Goal: Complete application form: Complete application form

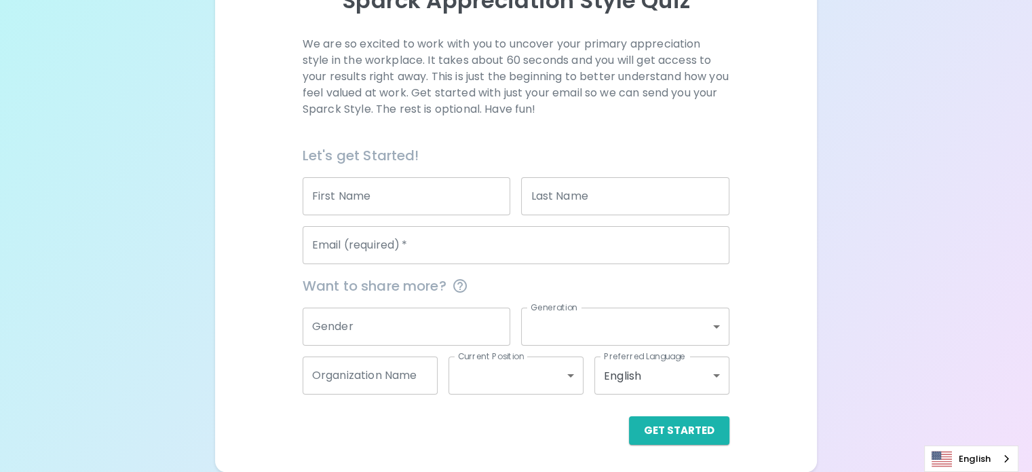
scroll to position [207, 0]
click at [448, 197] on input "First Name" at bounding box center [407, 196] width 208 height 38
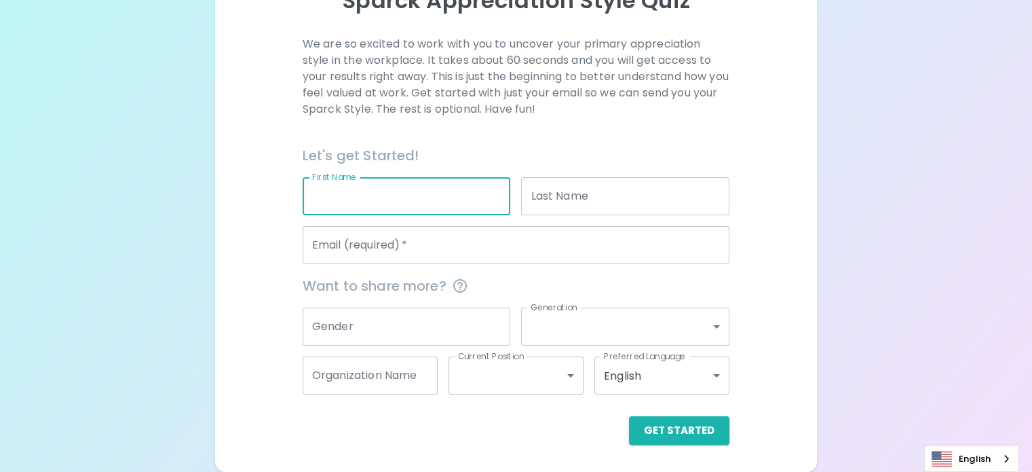
click at [656, 330] on body "Sparck Appreciation Style Quiz We are so excited to work with you to uncover yo…" at bounding box center [516, 148] width 1032 height 647
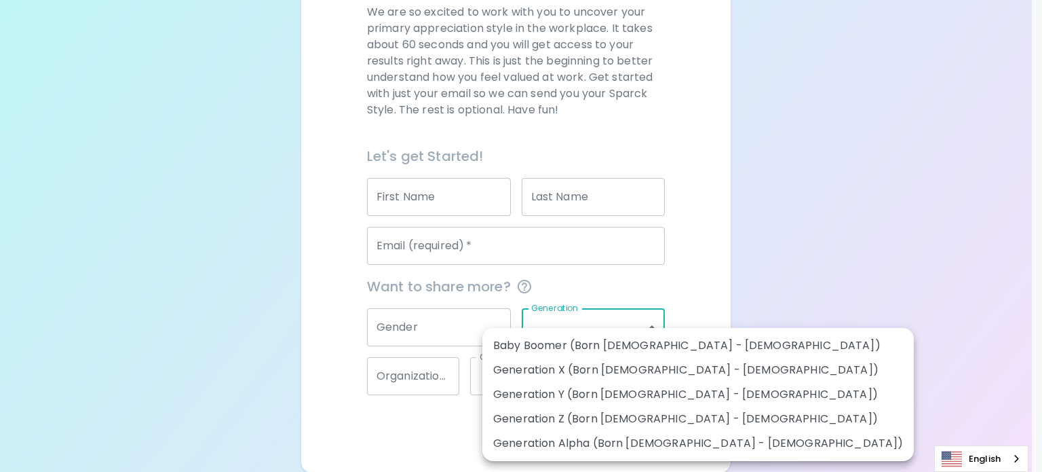
click at [660, 393] on li "Generation Y (Born [DEMOGRAPHIC_DATA] - [DEMOGRAPHIC_DATA])" at bounding box center [698, 394] width 432 height 24
type input "generation_y"
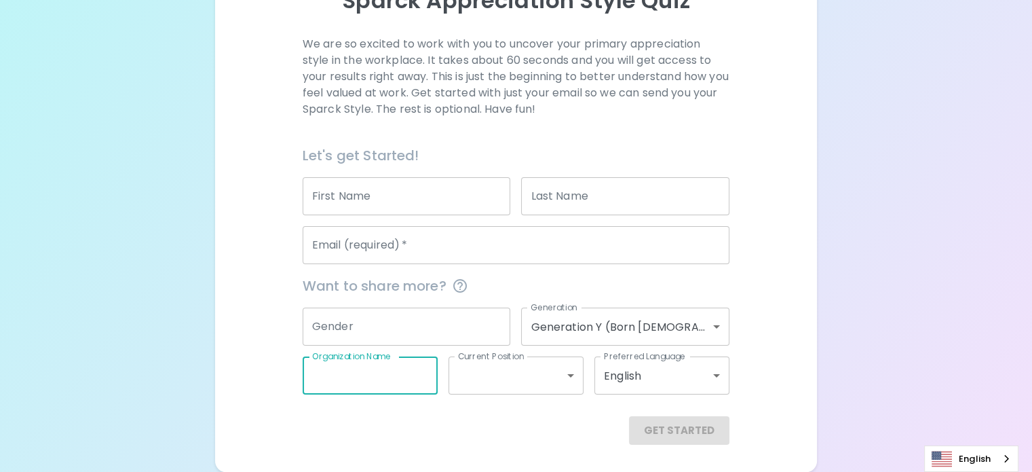
click at [432, 377] on input "Organization Name" at bounding box center [370, 375] width 135 height 38
click at [719, 329] on div "Sparck Appreciation Style Quiz We are so excited to work with you to uncover yo…" at bounding box center [516, 161] width 602 height 619
click at [575, 248] on input "Email (required)   *" at bounding box center [516, 245] width 427 height 38
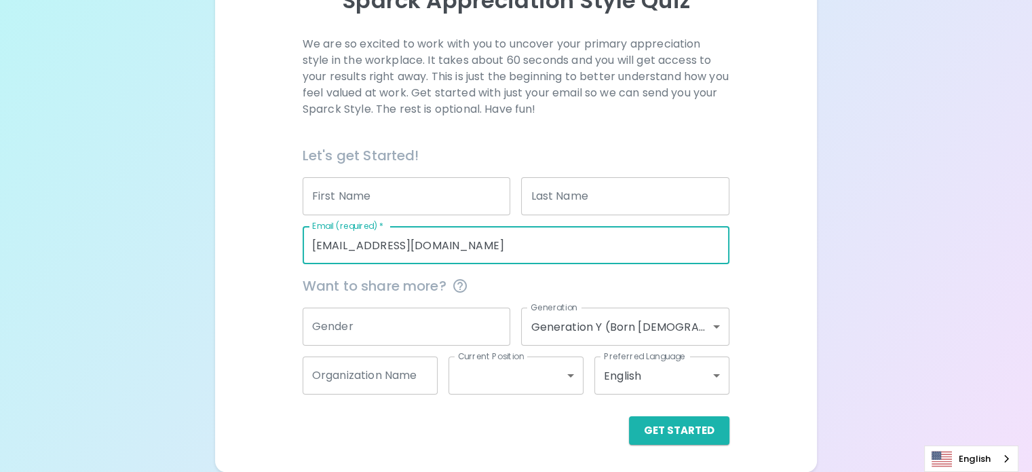
type input "[EMAIL_ADDRESS][DOMAIN_NAME]"
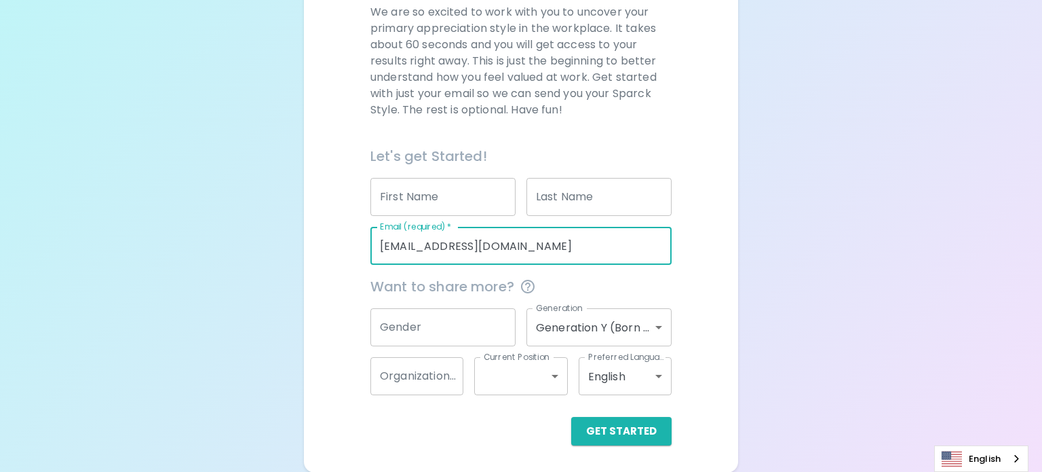
click at [650, 380] on body "Sparck Appreciation Style Quiz We are so excited to work with you to uncover yo…" at bounding box center [521, 132] width 1042 height 679
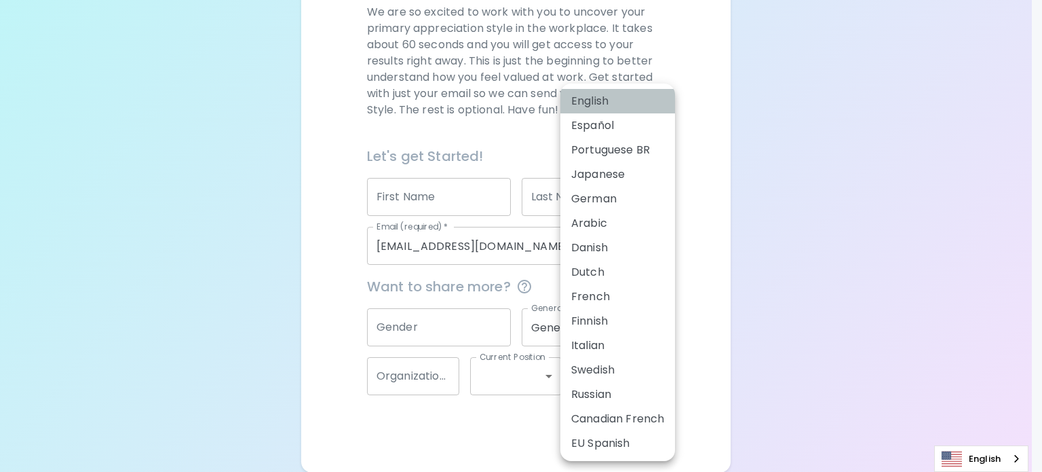
click at [582, 97] on li "English" at bounding box center [617, 101] width 115 height 24
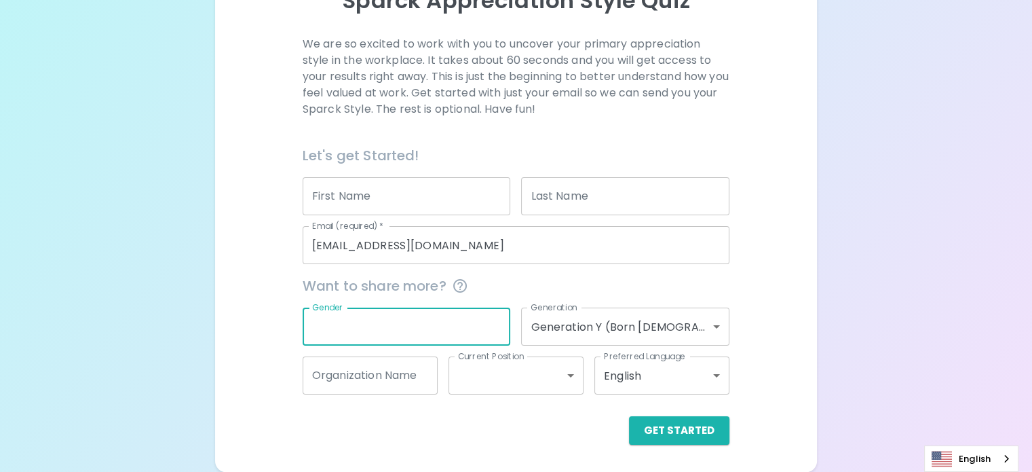
click at [489, 339] on input "Gender" at bounding box center [407, 326] width 208 height 38
type input "[DEMOGRAPHIC_DATA]"
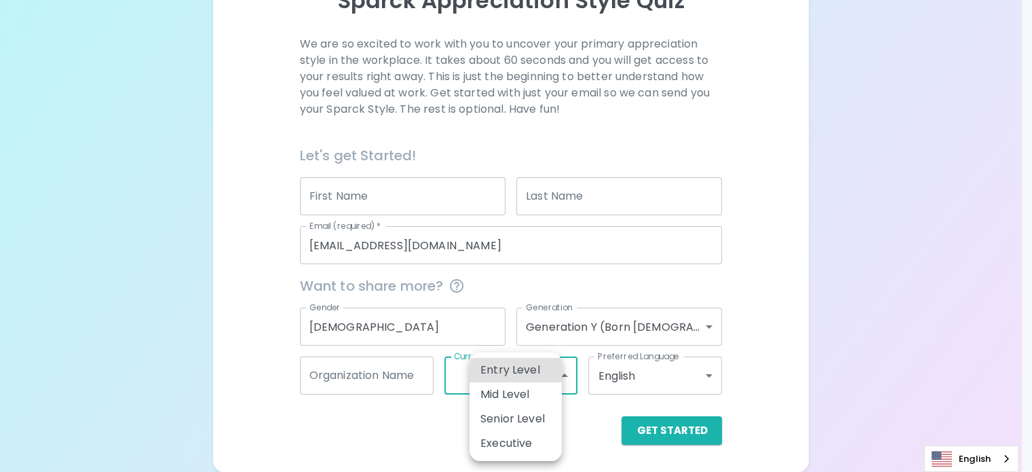
click at [548, 377] on body "Sparck Appreciation Style Quiz We are so excited to work with you to uncover yo…" at bounding box center [516, 148] width 1032 height 647
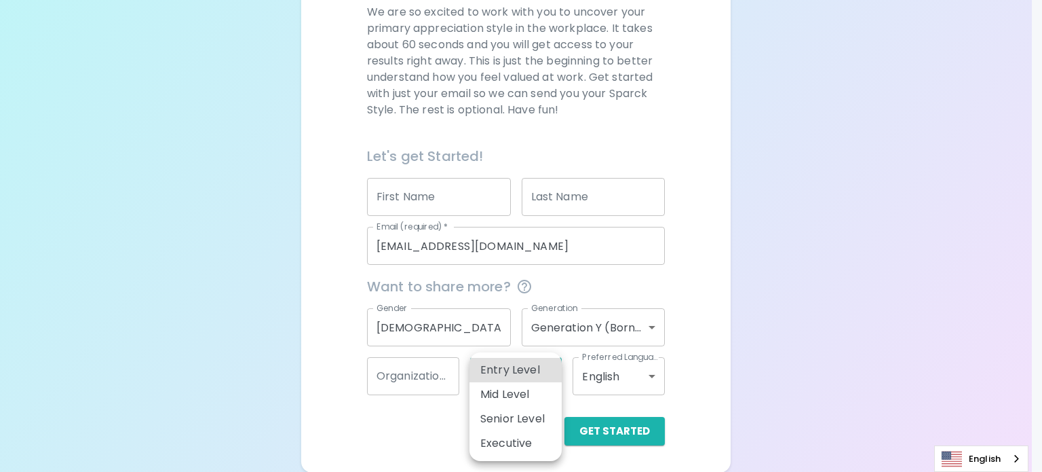
click at [771, 376] on div at bounding box center [521, 236] width 1042 height 472
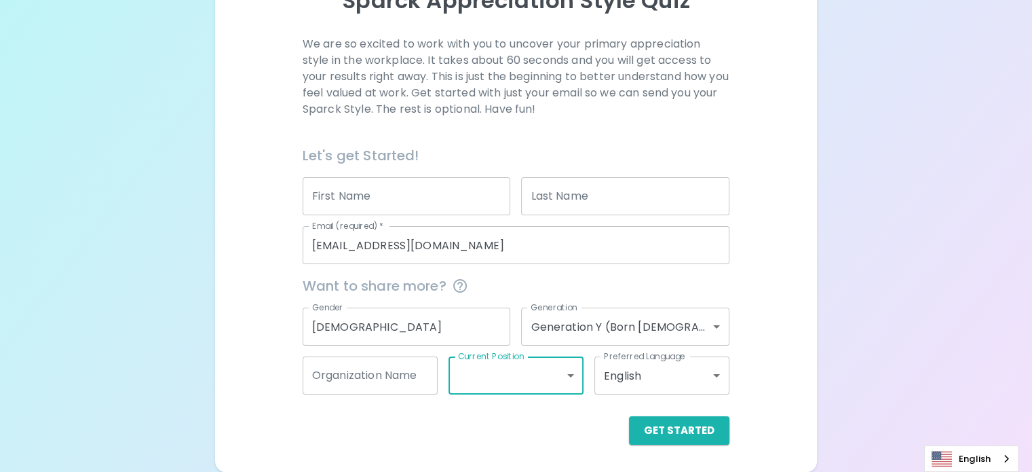
click at [552, 380] on body "Sparck Appreciation Style Quiz We are so excited to work with you to uncover yo…" at bounding box center [516, 148] width 1032 height 647
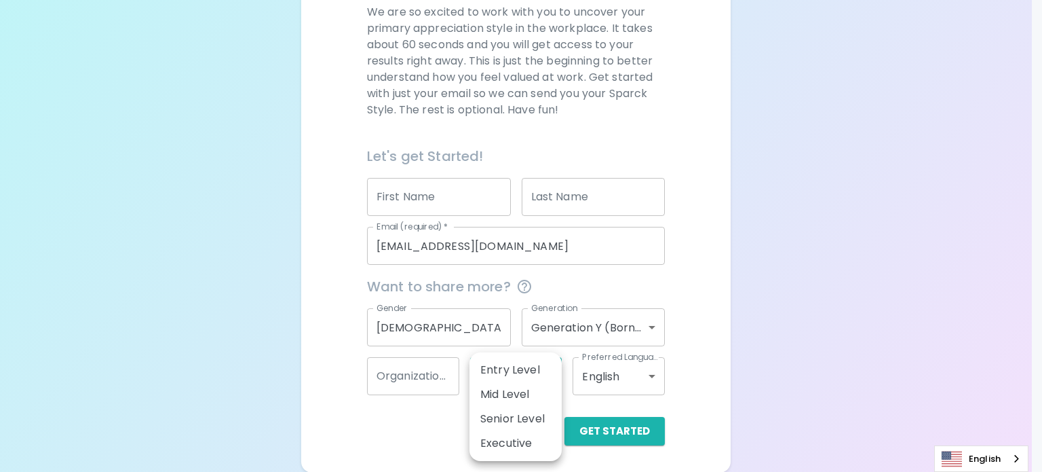
click at [847, 335] on div at bounding box center [521, 236] width 1042 height 472
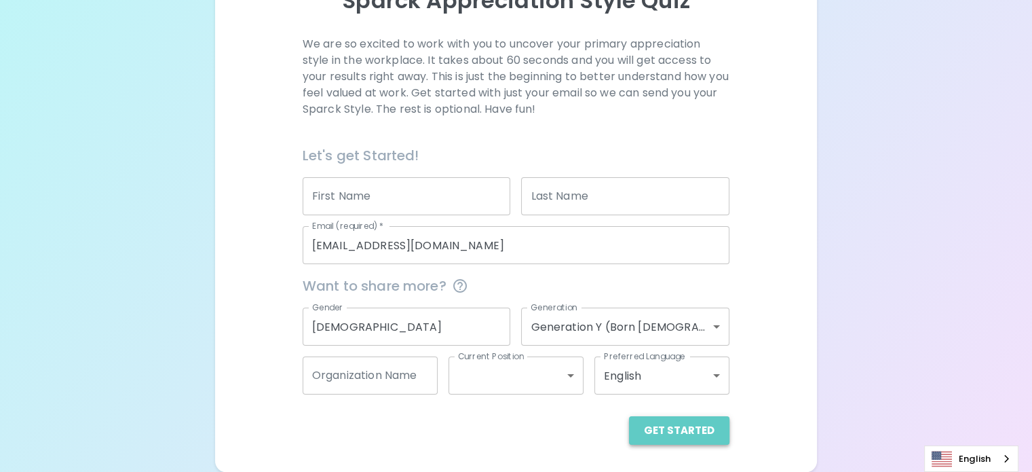
click at [643, 429] on button "Get Started" at bounding box center [679, 430] width 100 height 28
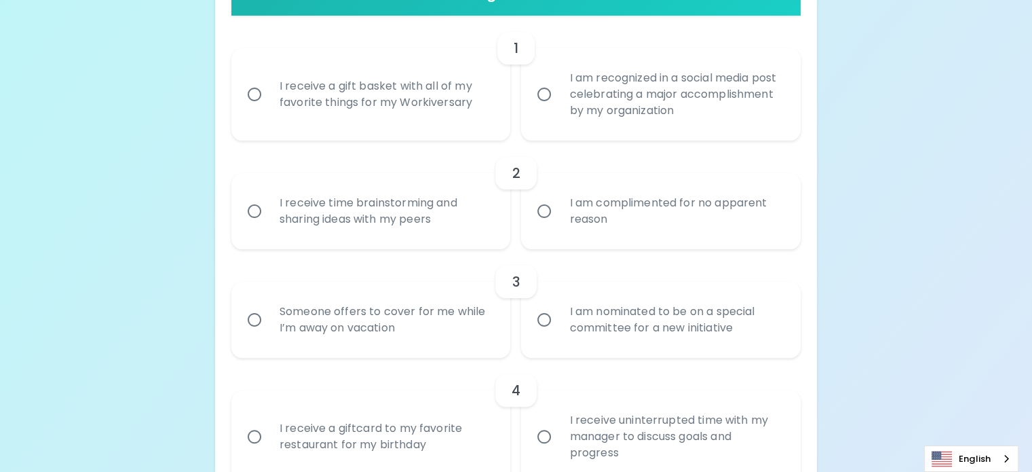
scroll to position [297, 0]
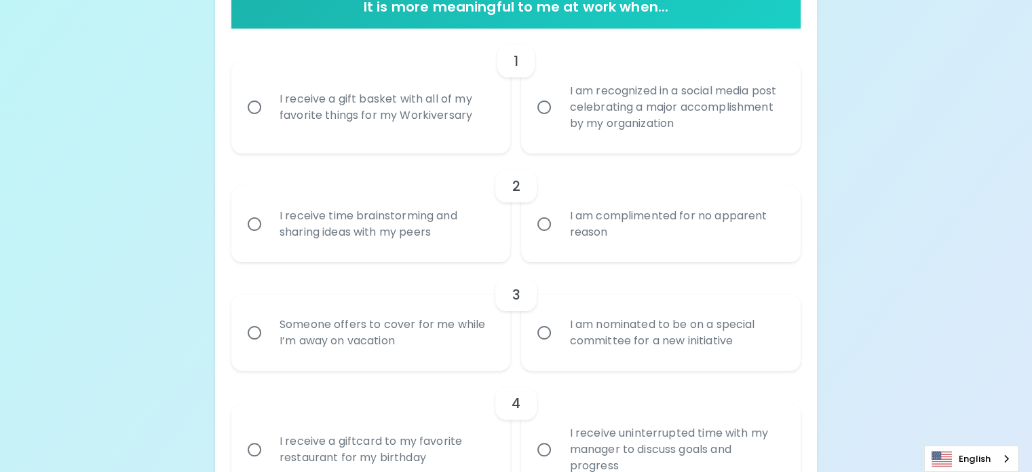
click at [546, 121] on input "I am recognized in a social media post celebrating a major accomplishment by my…" at bounding box center [544, 107] width 28 height 28
radio input "true"
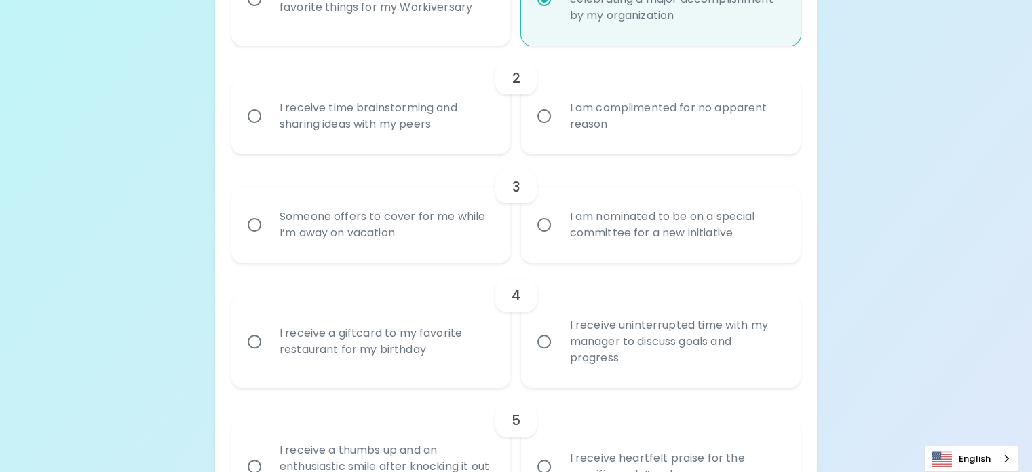
scroll to position [405, 0]
drag, startPoint x: 611, startPoint y: 225, endPoint x: 567, endPoint y: 183, distance: 60.0
click at [567, 148] on div "I am complimented for no apparent reason" at bounding box center [675, 115] width 235 height 65
copy div "I am complimented for no apparent reason"
click at [429, 148] on div "I receive time brainstorming and sharing ideas with my peers" at bounding box center [386, 115] width 235 height 65
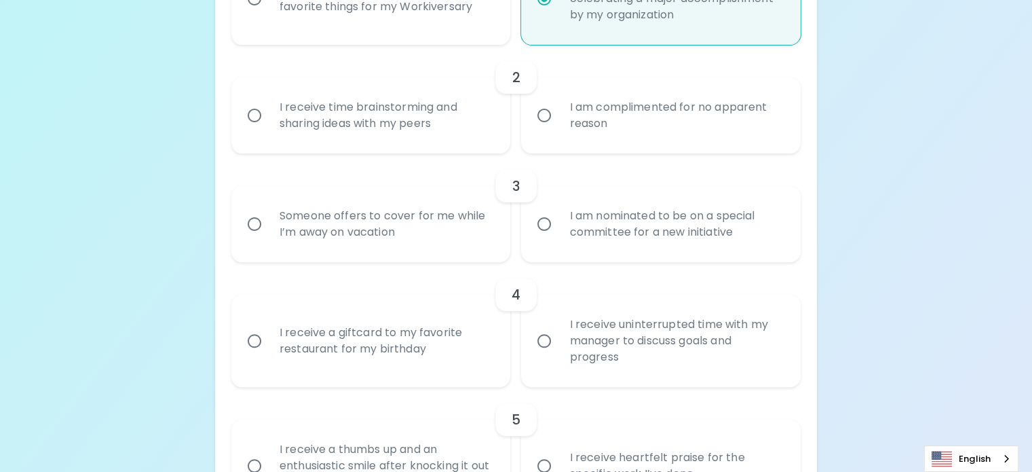
click at [269, 130] on input "I receive time brainstorming and sharing ideas with my peers" at bounding box center [254, 115] width 28 height 28
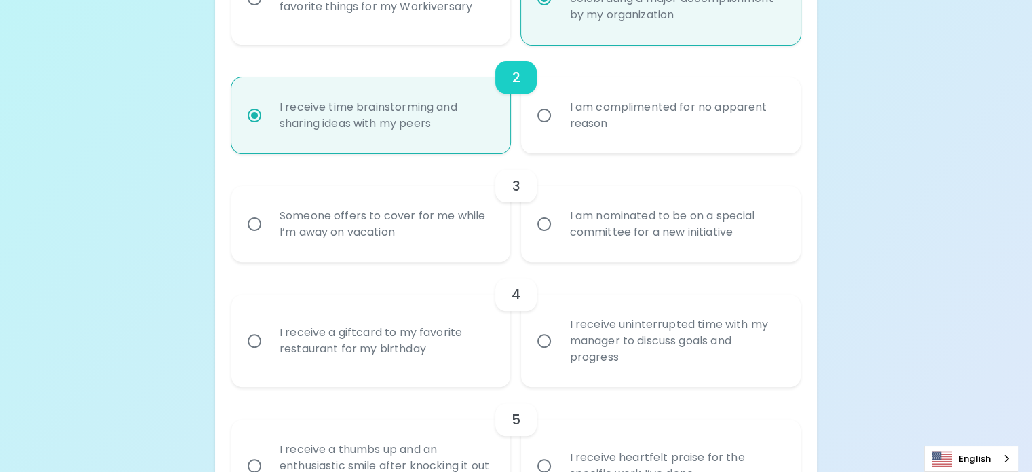
scroll to position [514, 0]
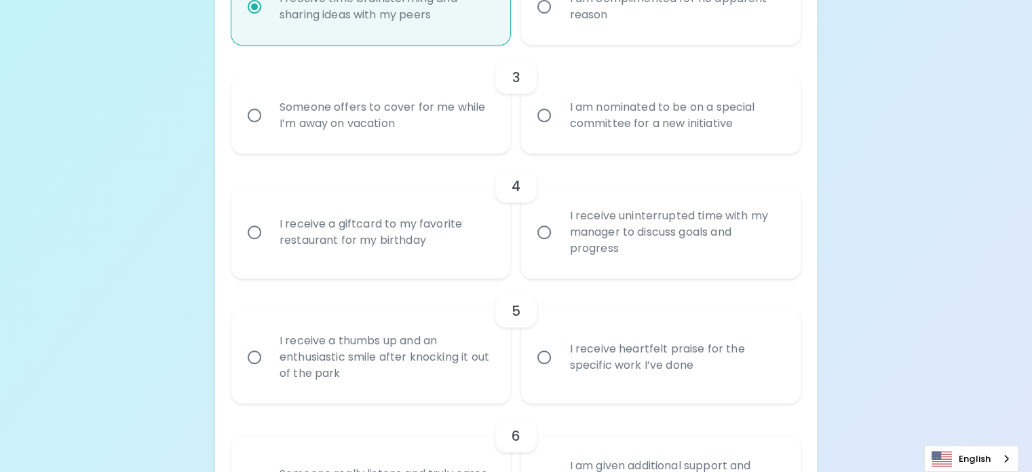
radio input "true"
drag, startPoint x: 406, startPoint y: 123, endPoint x: 366, endPoint y: 71, distance: 66.8
click at [366, 39] on div "I receive time brainstorming and sharing ideas with my peers" at bounding box center [386, 6] width 235 height 65
copy div "I receive time brainstorming and sharing ideas with my peers"
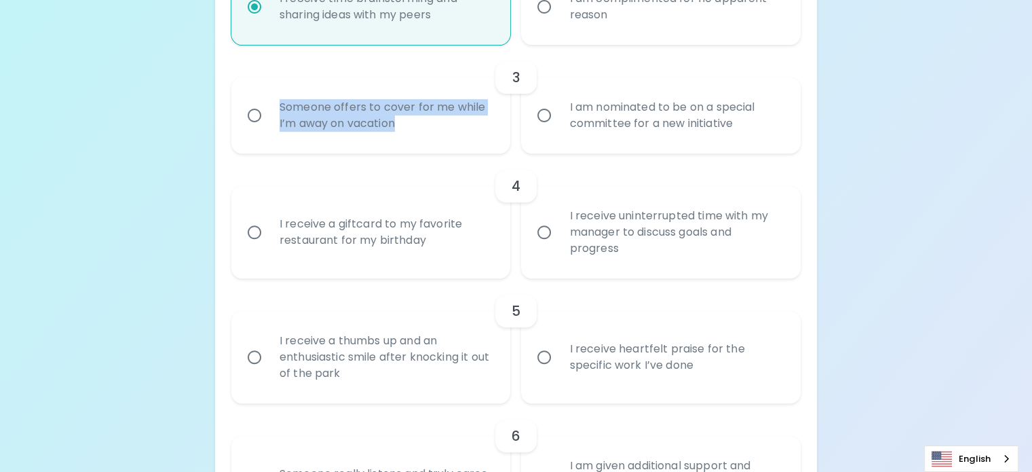
drag, startPoint x: 482, startPoint y: 254, endPoint x: 363, endPoint y: 216, distance: 125.3
click at [363, 148] on div "Someone offers to cover for me while I’m away on vacation" at bounding box center [386, 115] width 235 height 65
copy div "Someone offers to cover for me while I’m away on vacation"
click at [645, 148] on div "I am nominated to be on a special committee for a new initiative" at bounding box center [675, 115] width 235 height 65
click at [558, 130] on input "I am nominated to be on a special committee for a new initiative" at bounding box center [544, 115] width 28 height 28
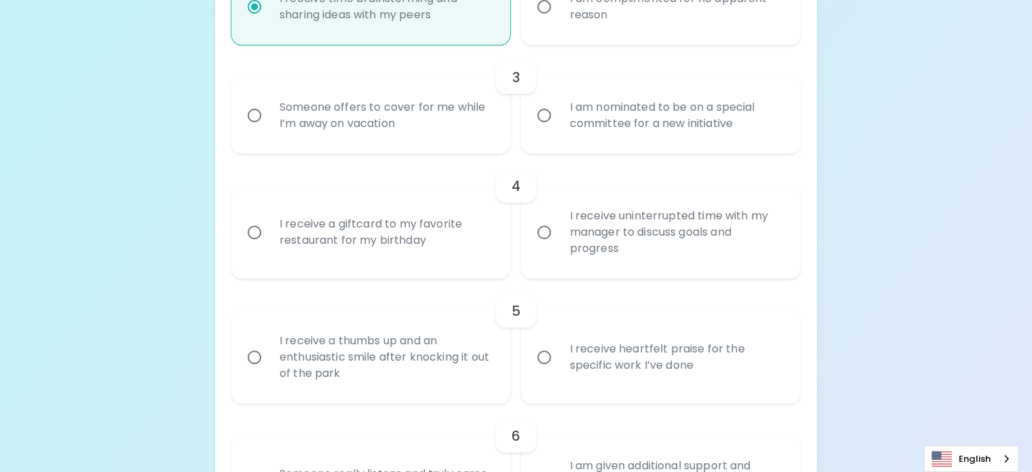
radio input "false"
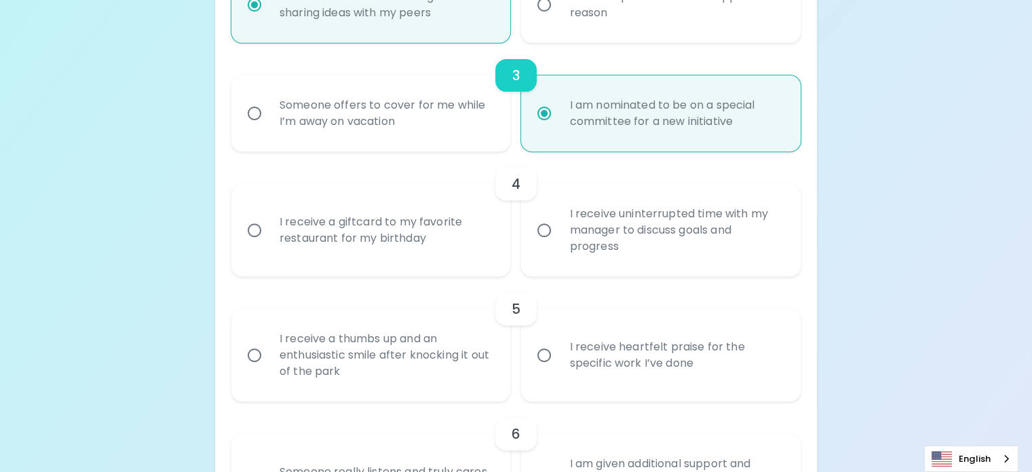
scroll to position [622, 0]
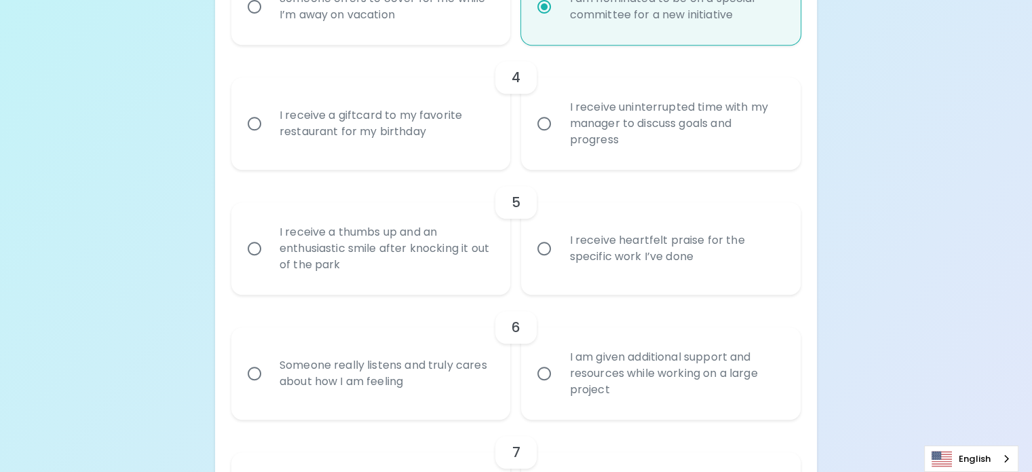
radio input "true"
drag, startPoint x: 634, startPoint y: 150, endPoint x: 571, endPoint y: 108, distance: 76.4
click at [571, 39] on div "I am nominated to be on a special committee for a new initiative" at bounding box center [675, 6] width 235 height 65
copy div "am nominated to be on a special committee for a new initiative"
click at [269, 21] on input "Someone offers to cover for me while I’m away on vacation" at bounding box center [254, 7] width 28 height 28
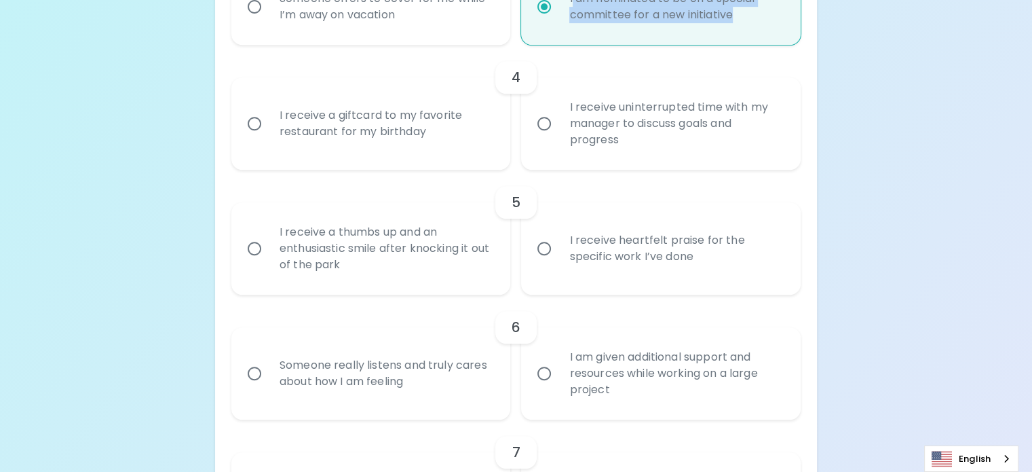
radio input "false"
radio input "true"
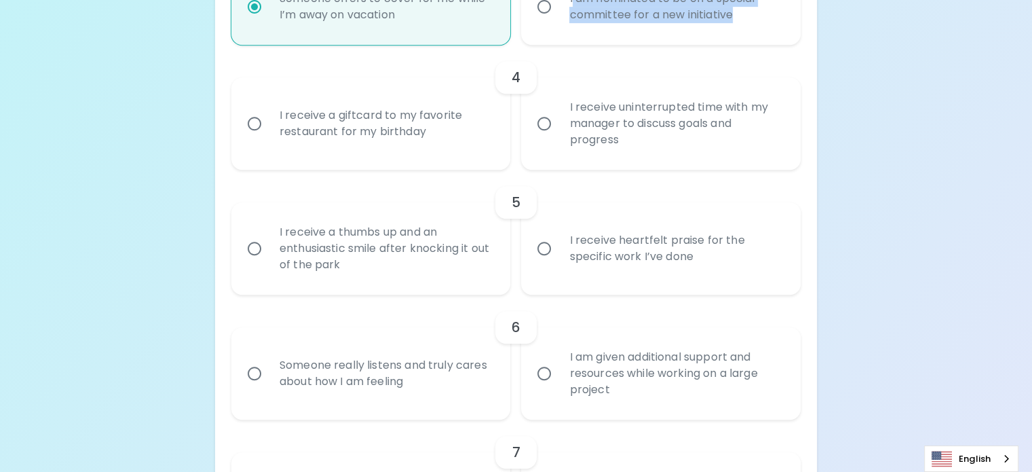
radio input "true"
click at [871, 229] on div "Uncover Your Sparck Appreciation Style This quick quiz will help you determine …" at bounding box center [516, 461] width 1032 height 2166
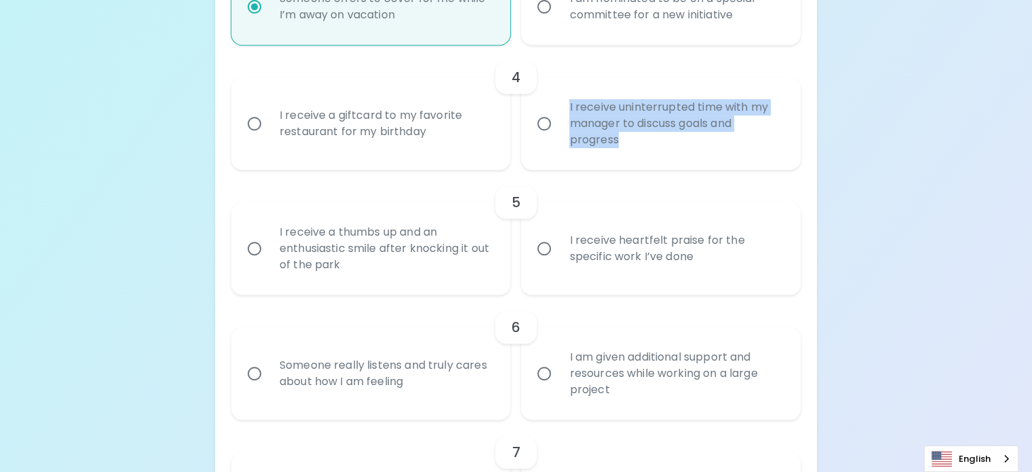
drag, startPoint x: 648, startPoint y: 292, endPoint x: 569, endPoint y: 246, distance: 91.5
click at [569, 164] on div "I receive uninterrupted time with my manager to discuss goals and progress" at bounding box center [675, 123] width 235 height 81
copy div "I receive uninterrupted time with my manager to discuss goals and progress"
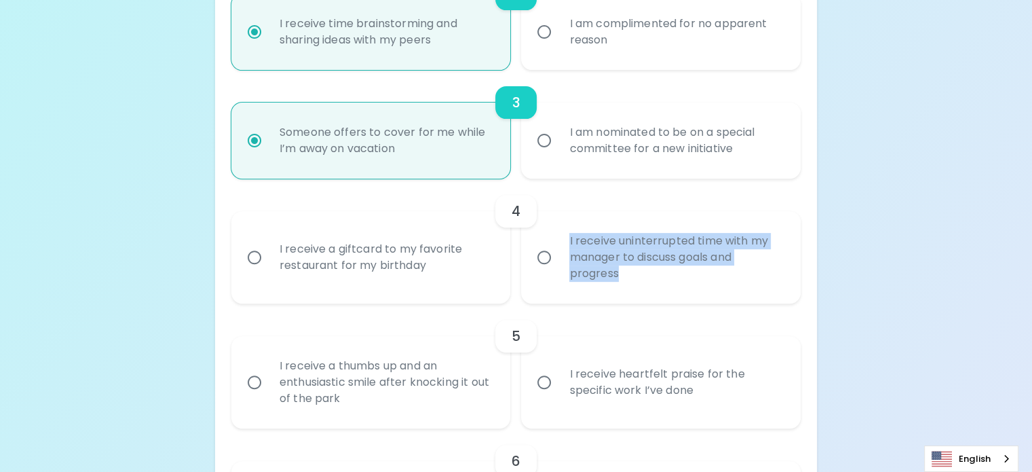
scroll to position [554, 0]
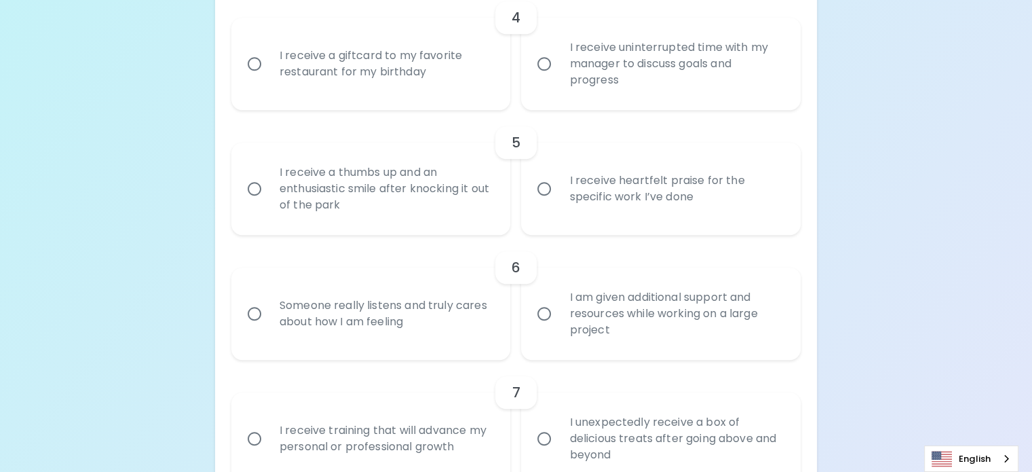
scroll to position [690, 0]
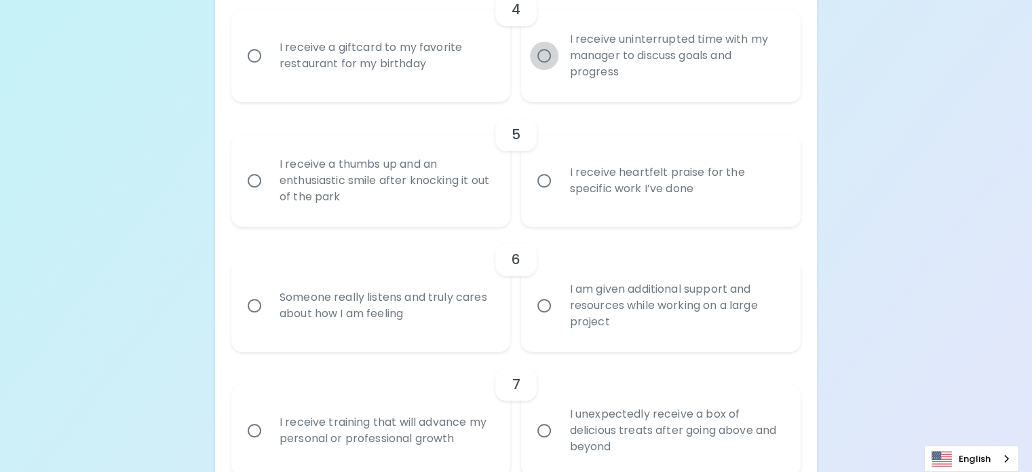
click at [542, 70] on input "I receive uninterrupted time with my manager to discuss goals and progress" at bounding box center [544, 55] width 28 height 28
radio input "false"
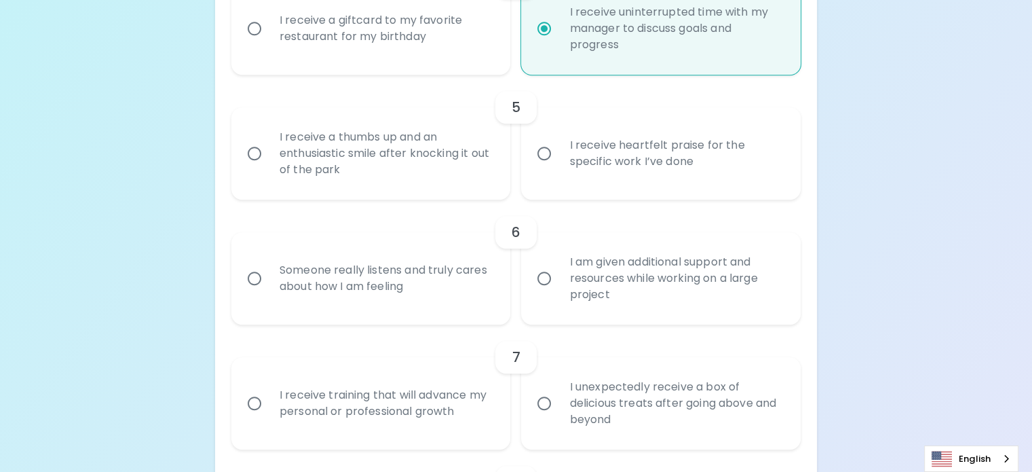
scroll to position [799, 0]
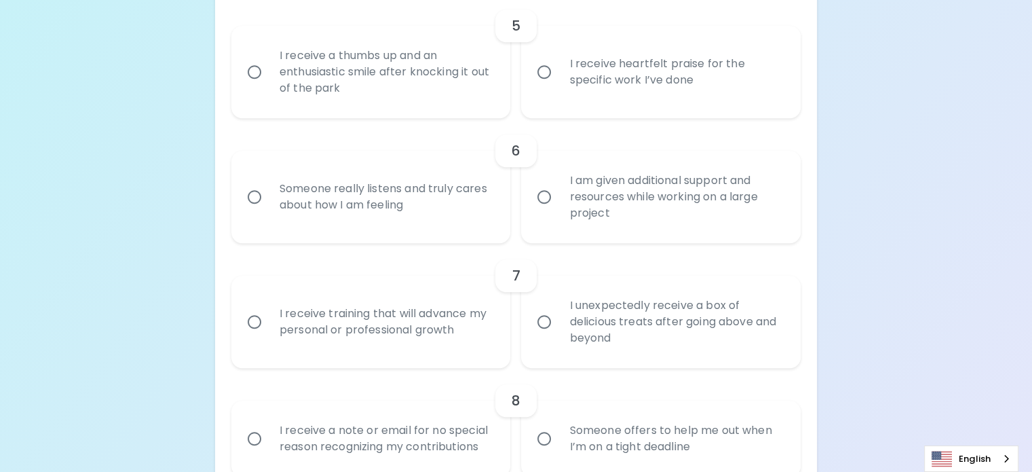
radio input "true"
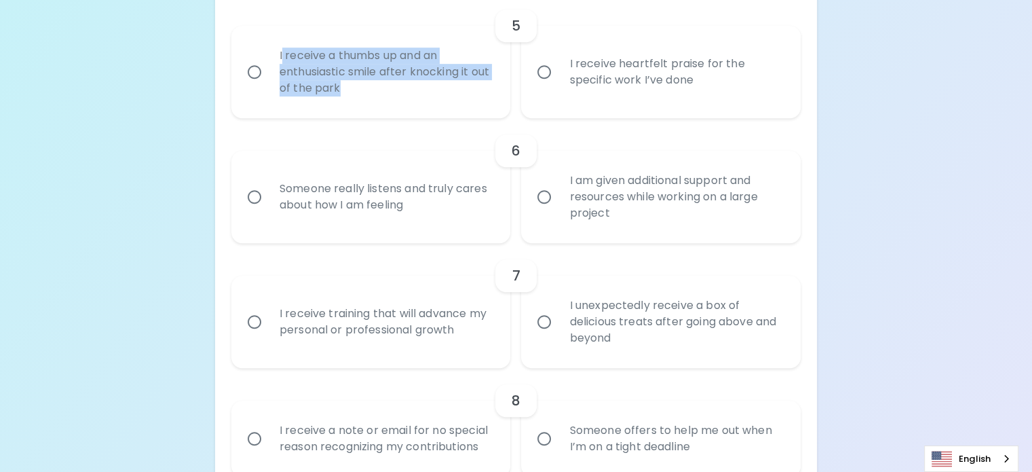
drag, startPoint x: 455, startPoint y: 263, endPoint x: 368, endPoint y: 213, distance: 99.4
click at [368, 113] on div "I receive a thumbs up and an enthusiastic smile after knocking it out of the pa…" at bounding box center [386, 71] width 235 height 81
copy div "receive a thumbs up and an enthusiastic smile after knocking it out of the park"
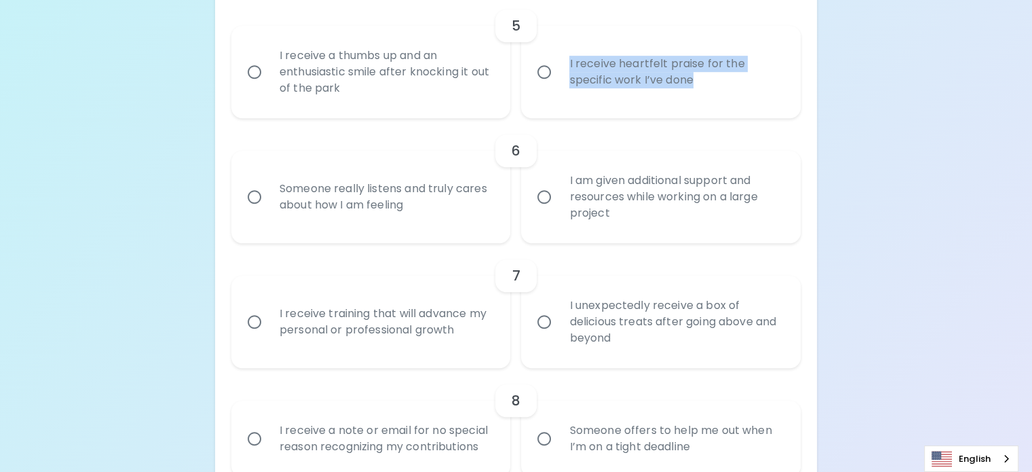
drag, startPoint x: 662, startPoint y: 254, endPoint x: 567, endPoint y: 221, distance: 100.0
click at [567, 104] on div "I receive heartfelt praise for the specific work I’ve done" at bounding box center [675, 71] width 235 height 65
copy div "I receive heartfelt praise for the specific work I’ve done"
click at [541, 86] on input "I receive heartfelt praise for the specific work I’ve done" at bounding box center [544, 72] width 28 height 28
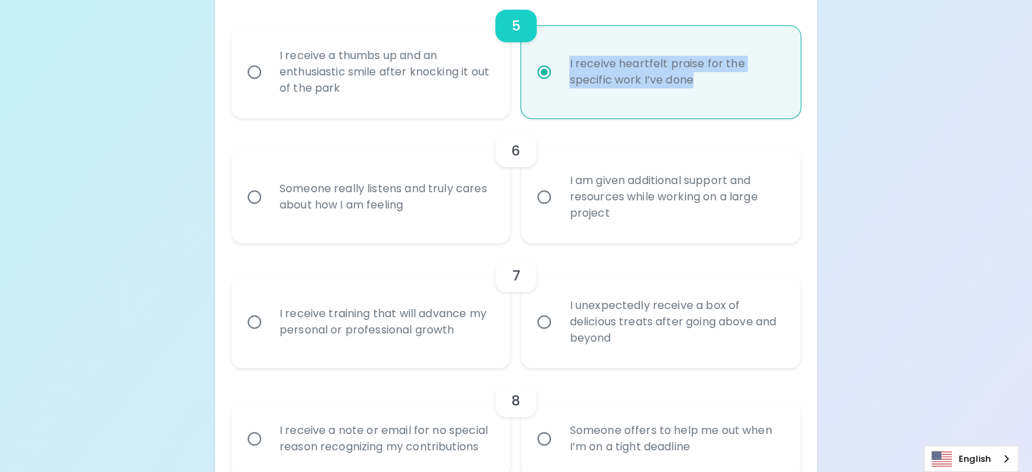
radio input "false"
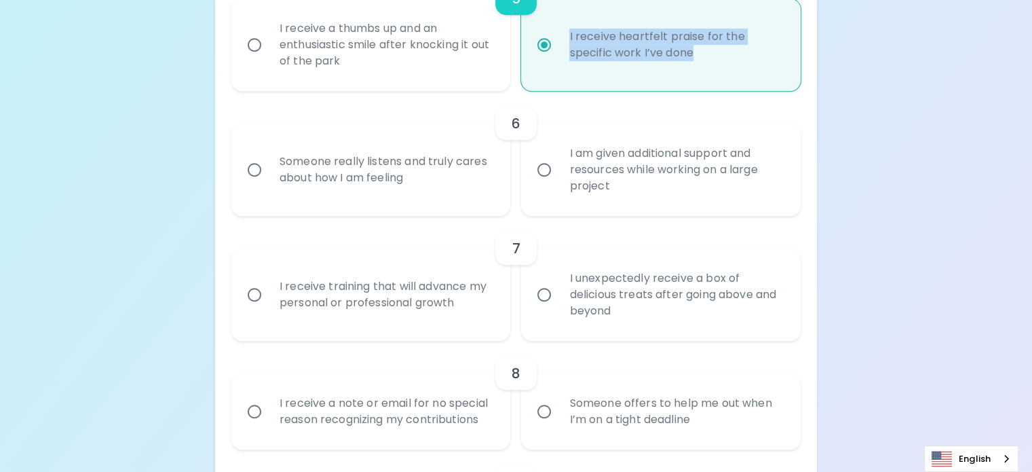
scroll to position [907, 0]
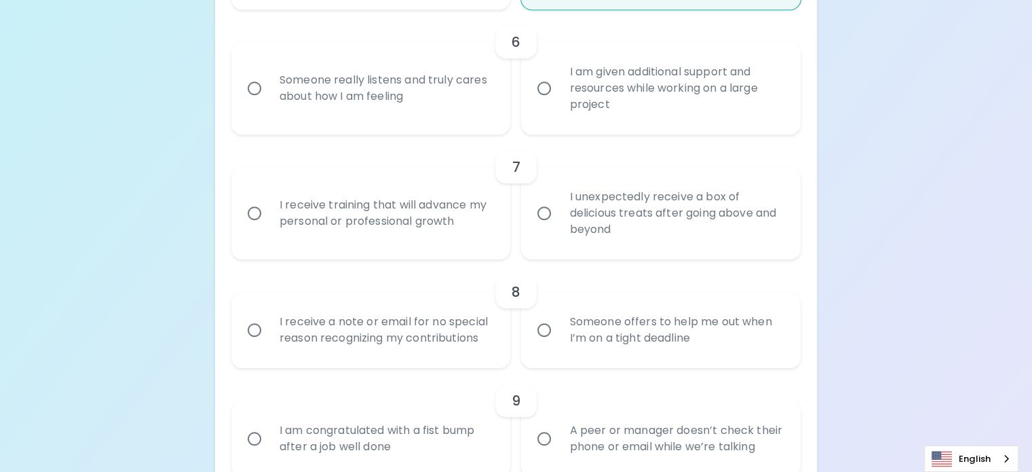
radio input "true"
click at [763, 232] on div "Uncover Your Sparck Appreciation Style This quick quiz will help you determine …" at bounding box center [516, 176] width 1032 height 2166
click at [548, 102] on input "I am given additional support and resources while working on a large project" at bounding box center [544, 88] width 28 height 28
radio input "false"
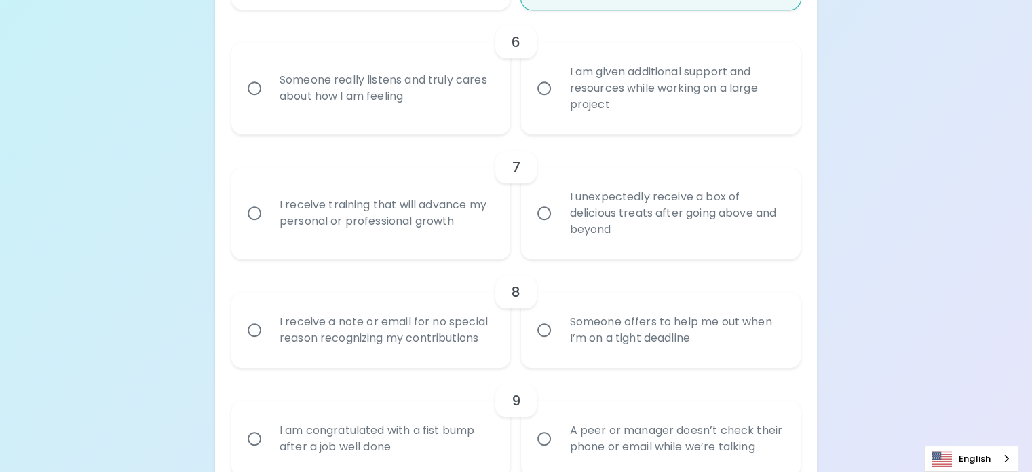
radio input "false"
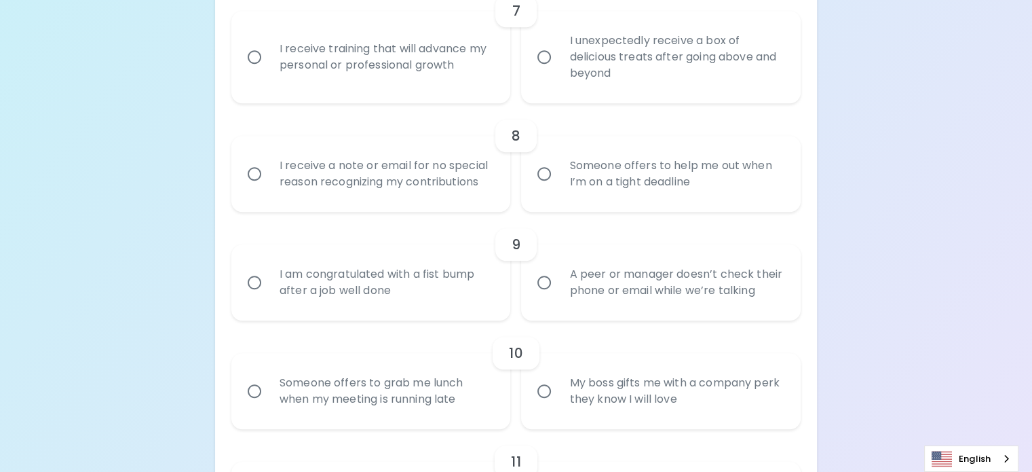
scroll to position [1084, 0]
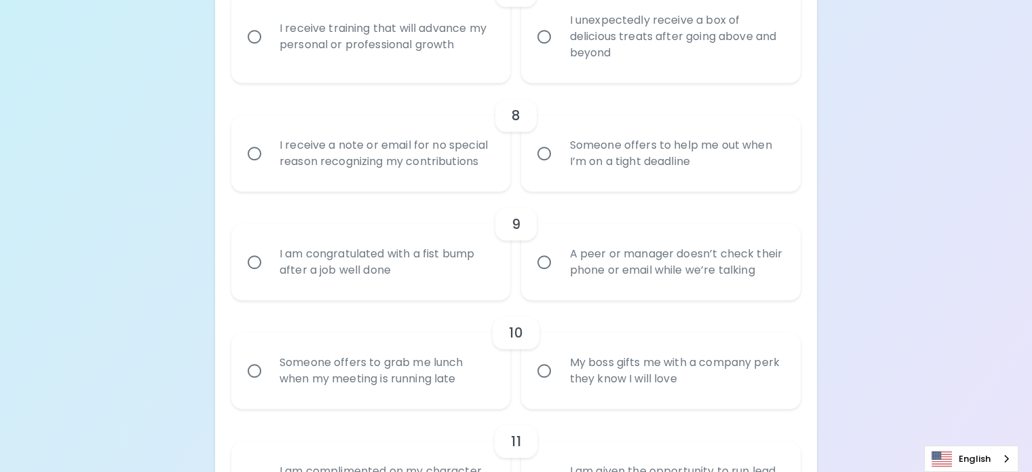
radio input "true"
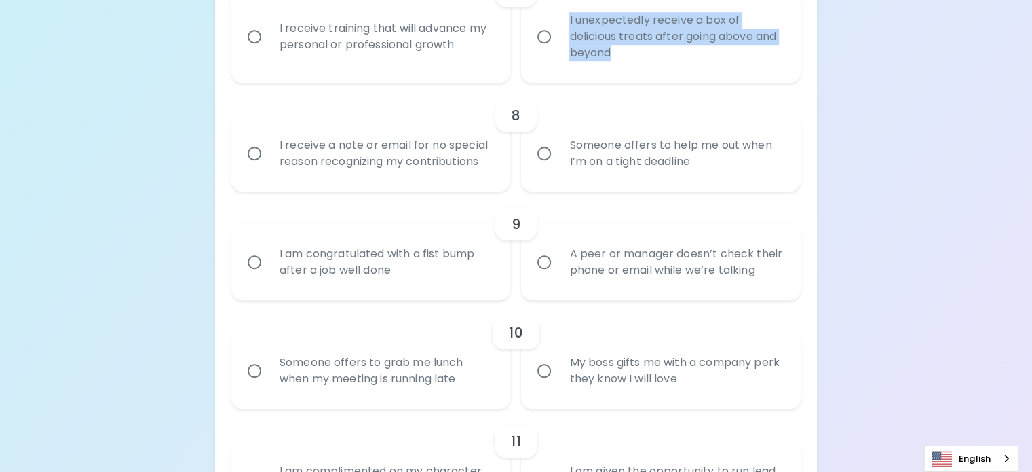
drag, startPoint x: 686, startPoint y: 259, endPoint x: 569, endPoint y: 212, distance: 126.1
click at [569, 77] on div "I unexpectedly receive a box of delicious treats after going above and beyond" at bounding box center [675, 36] width 235 height 81
copy div "I unexpectedly receive a box of delicious treats after going above and beyond"
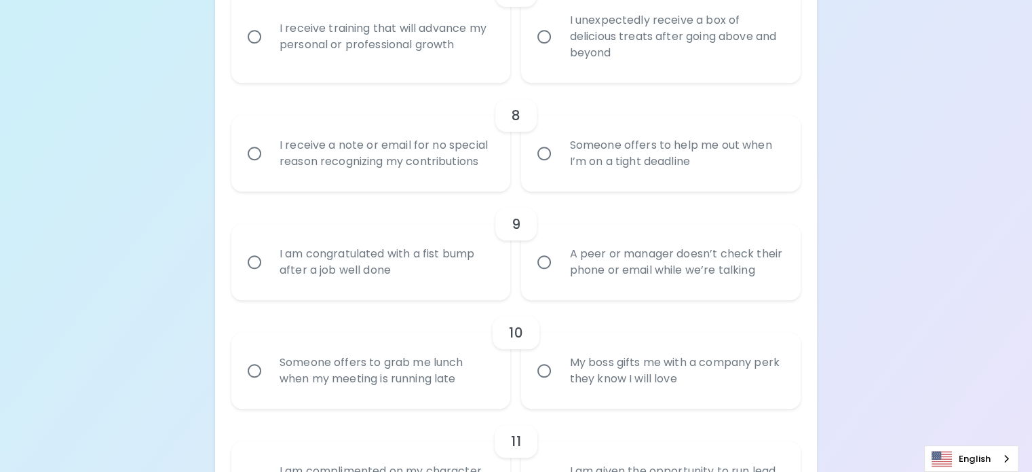
click at [809, 259] on div "Uncover Your Sparck Appreciation Style This quick quiz will help you determine …" at bounding box center [516, -1] width 1032 height 2166
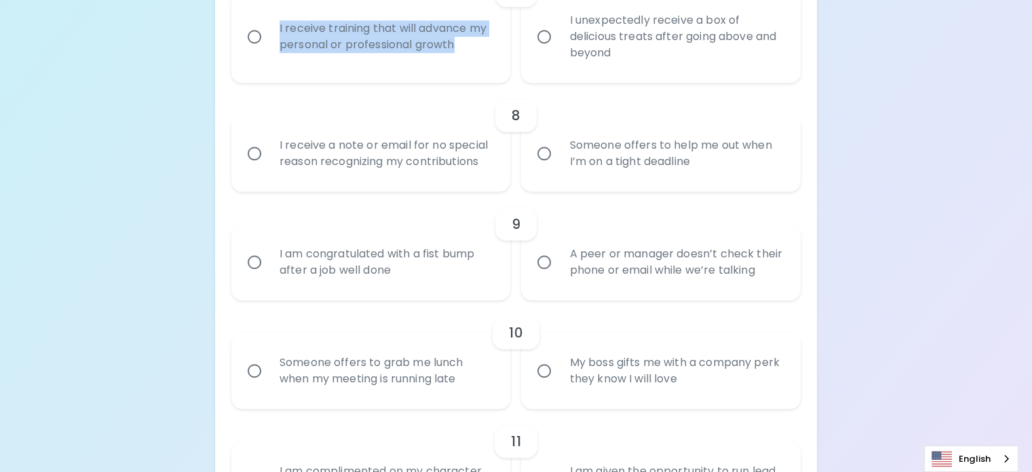
drag, startPoint x: 479, startPoint y: 255, endPoint x: 366, endPoint y: 210, distance: 121.2
click at [366, 69] on div "I receive training that will advance my personal or professional growth" at bounding box center [386, 36] width 235 height 65
copy div "I receive training that will advance my personal or professional growth"
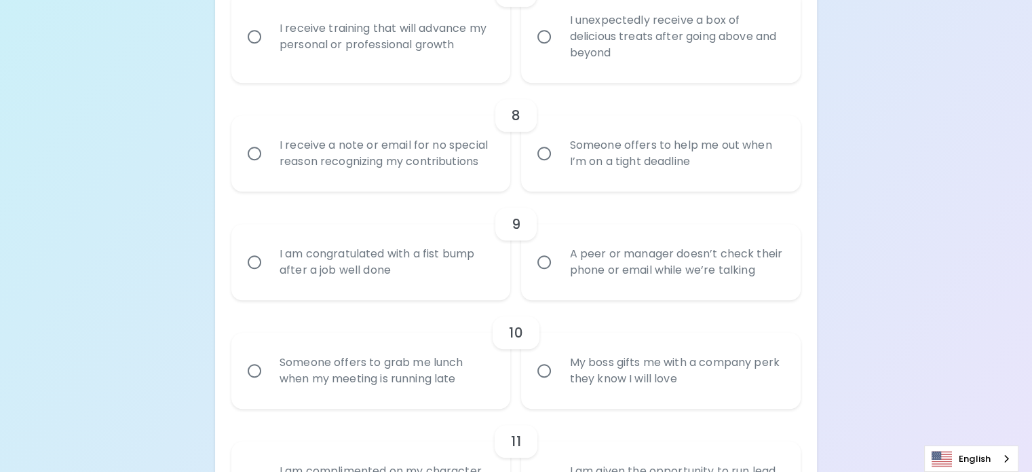
click at [761, 280] on div "Uncover Your Sparck Appreciation Style This quick quiz will help you determine …" at bounding box center [516, -1] width 1032 height 2166
click at [269, 51] on input "I receive training that will advance my personal or professional growth" at bounding box center [254, 36] width 28 height 28
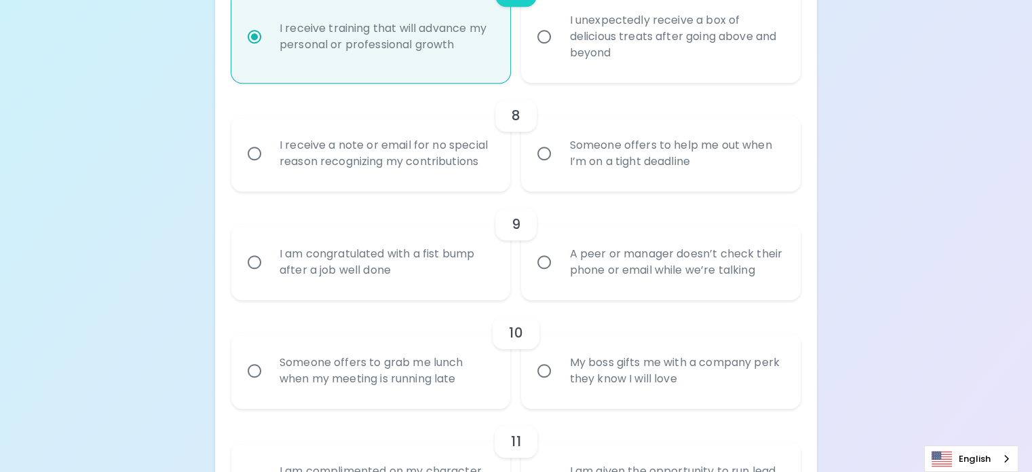
radio input "false"
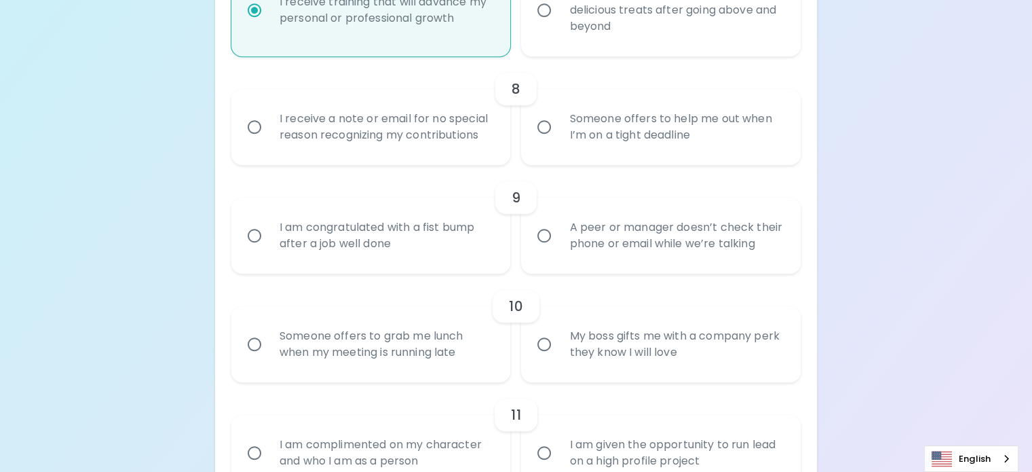
scroll to position [1192, 0]
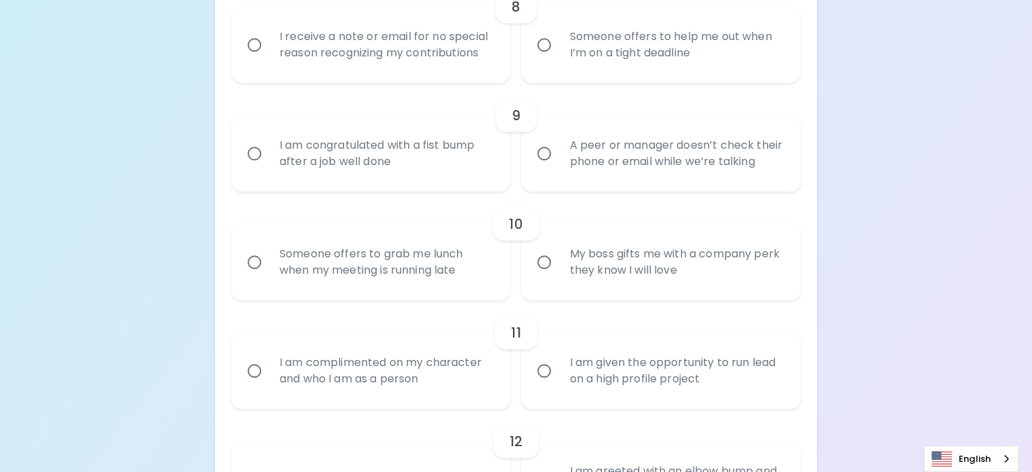
radio input "true"
click at [548, 59] on input "Someone offers to help me out when I’m on a tight deadline" at bounding box center [544, 45] width 28 height 28
radio input "false"
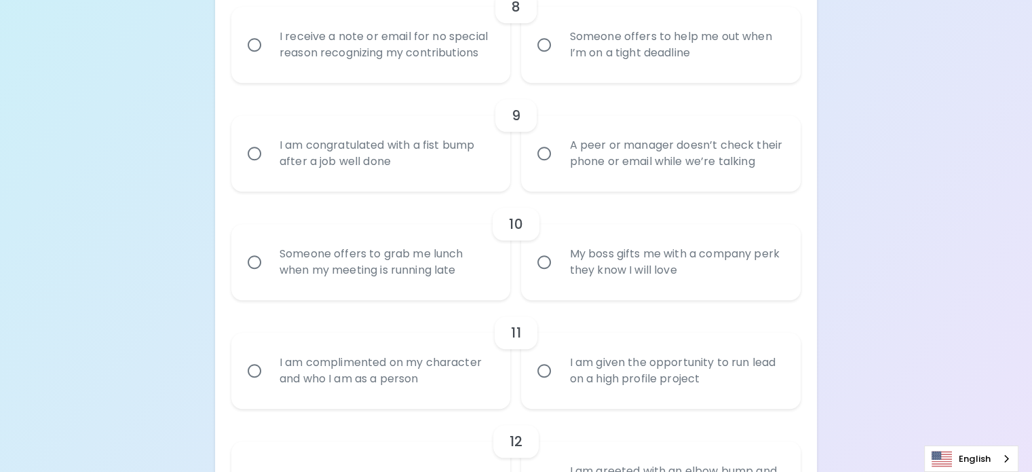
radio input "false"
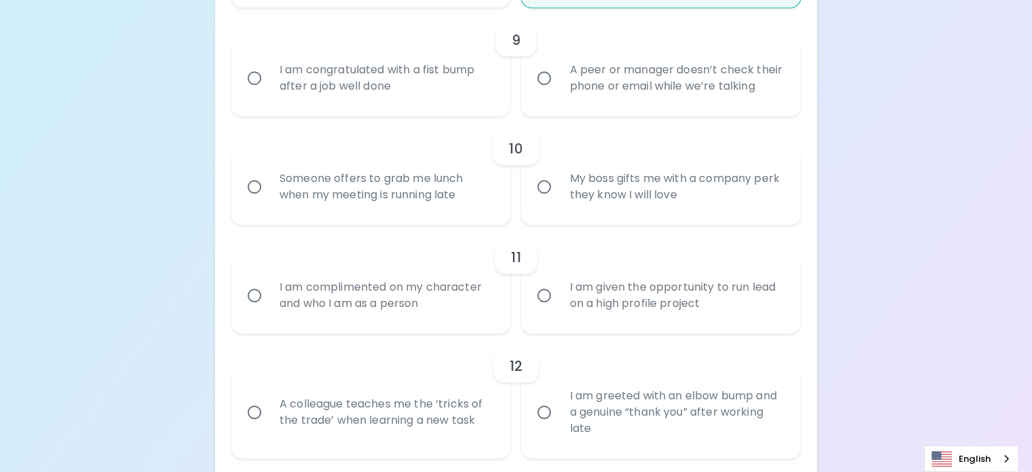
scroll to position [1301, 0]
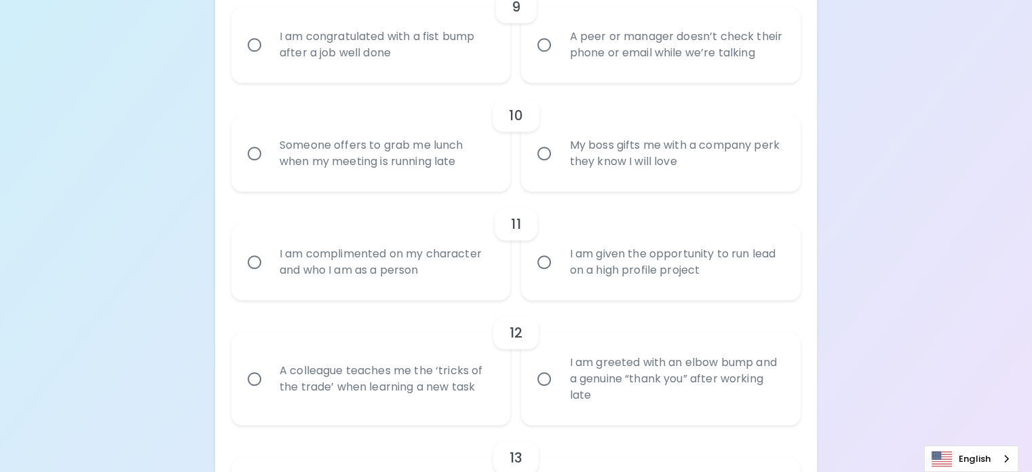
radio input "true"
drag, startPoint x: 687, startPoint y: 172, endPoint x: 570, endPoint y: 140, distance: 121.2
copy div "Someone offers to help me out when I’m on a tight deadline"
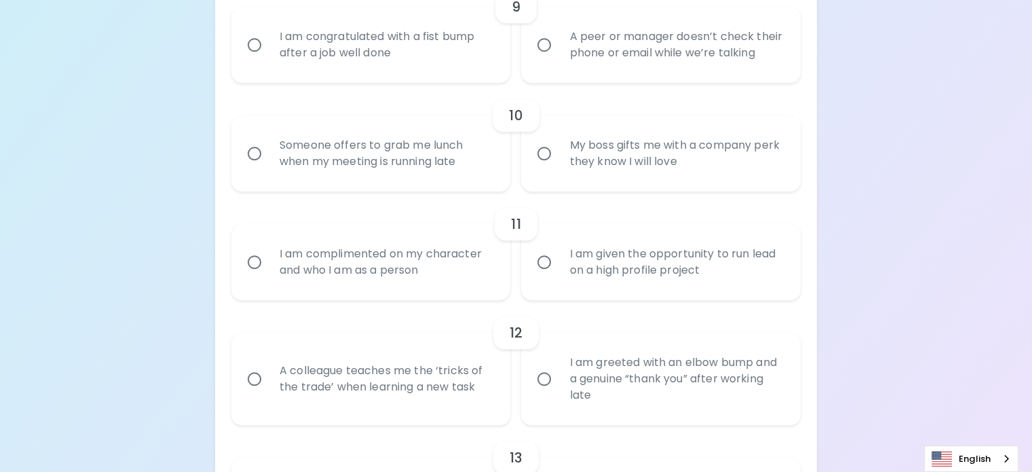
radio input "false"
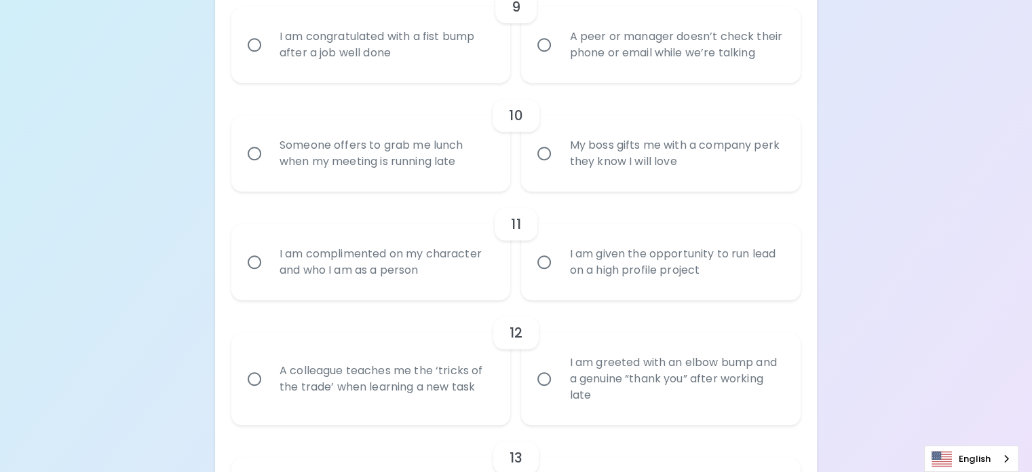
radio input "false"
radio input "true"
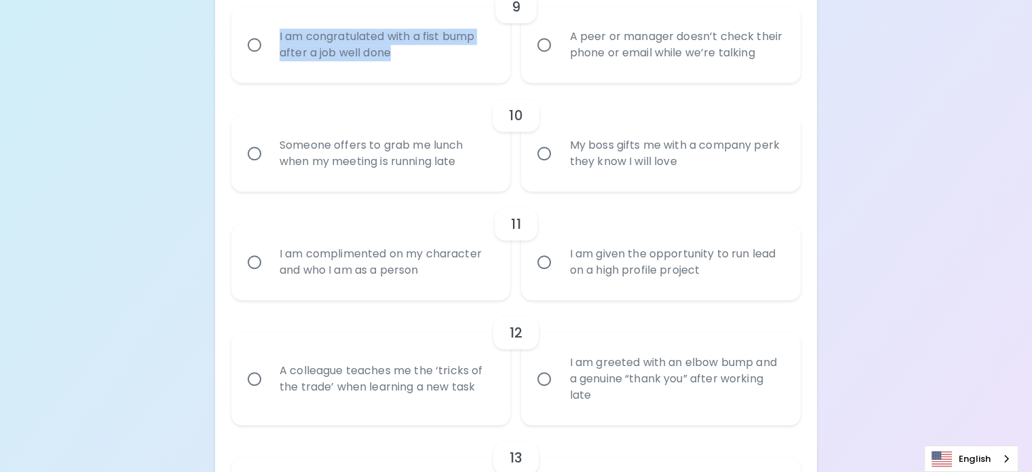
drag, startPoint x: 432, startPoint y: 306, endPoint x: 366, endPoint y: 282, distance: 70.2
click at [366, 77] on div "I am congratulated with a fist bump after a job well done" at bounding box center [386, 44] width 235 height 65
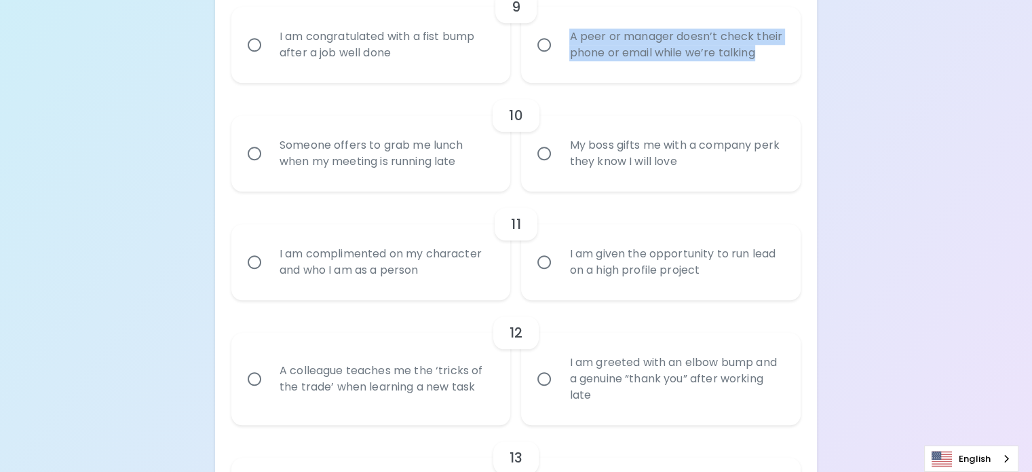
drag, startPoint x: 641, startPoint y: 322, endPoint x: 569, endPoint y: 277, distance: 85.1
click at [569, 77] on div "A peer or manager doesn’t check their phone or email while we’re talking" at bounding box center [675, 44] width 235 height 65
click at [269, 59] on input "I am congratulated with a fist bump after a job well done" at bounding box center [254, 45] width 28 height 28
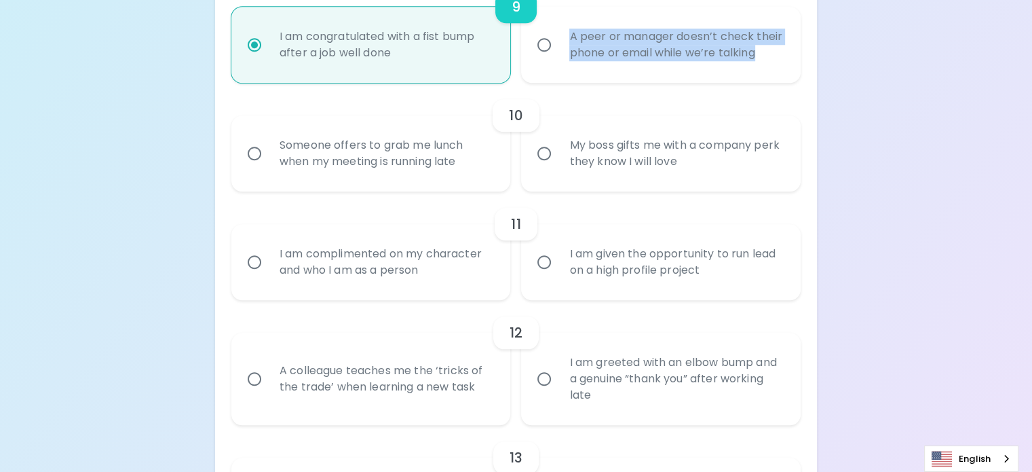
radio input "false"
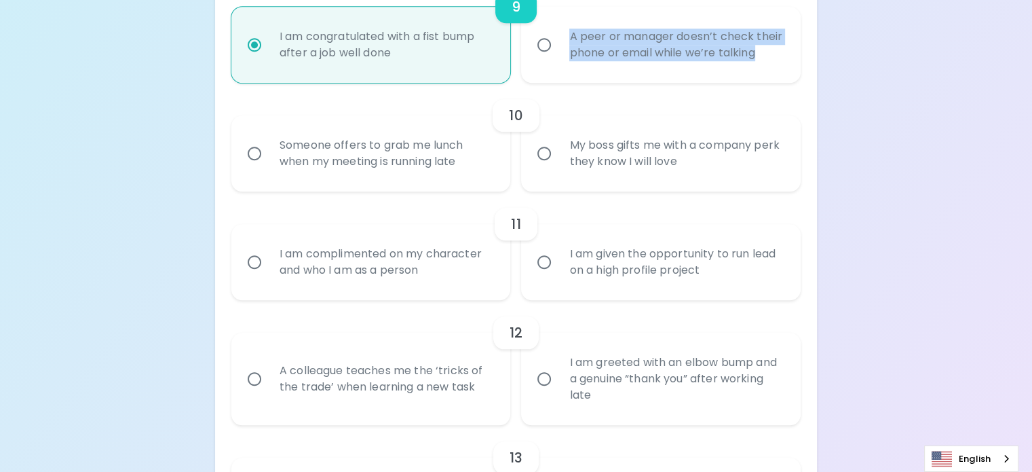
radio input "false"
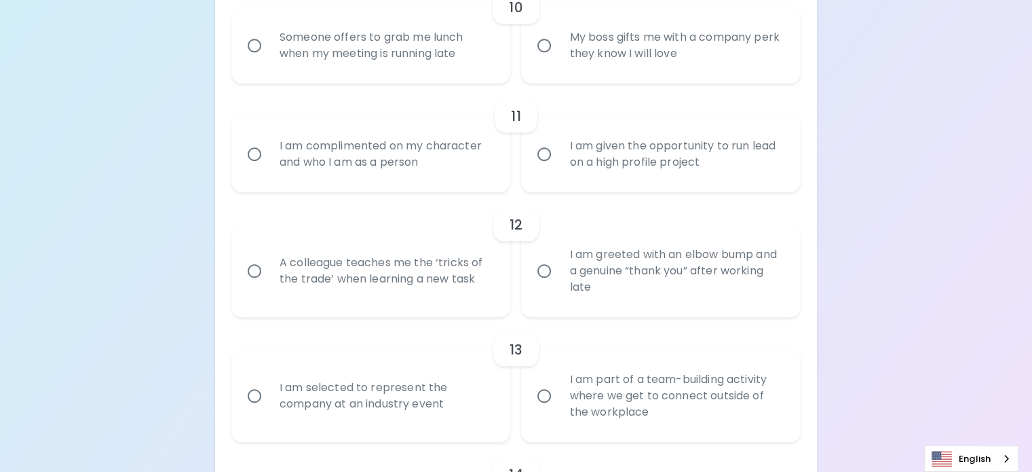
scroll to position [1409, 0]
radio input "true"
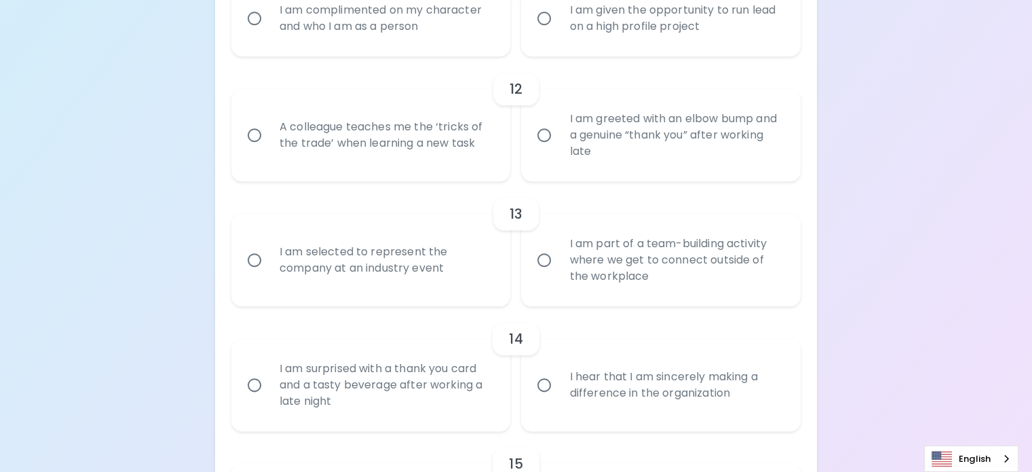
scroll to position [1545, 0]
drag, startPoint x: 660, startPoint y: 208, endPoint x: 567, endPoint y: 181, distance: 96.6
radio input "false"
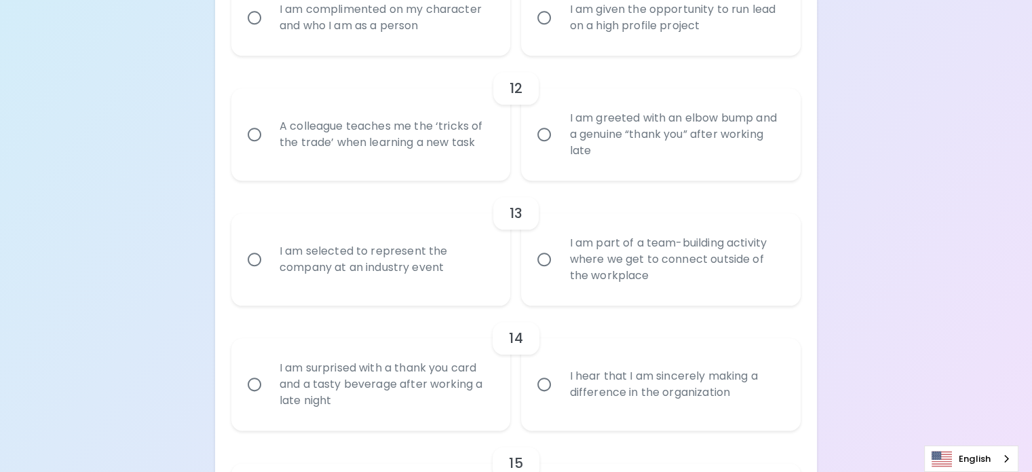
radio input "false"
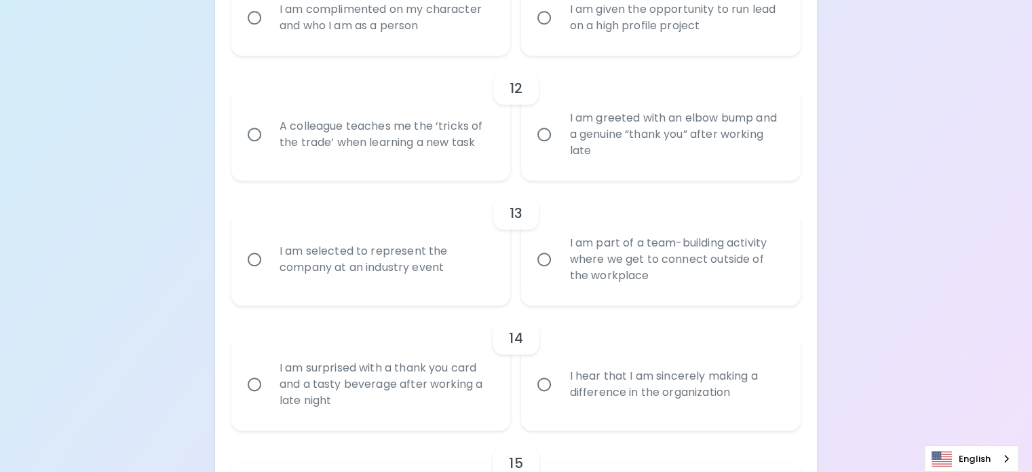
radio input "false"
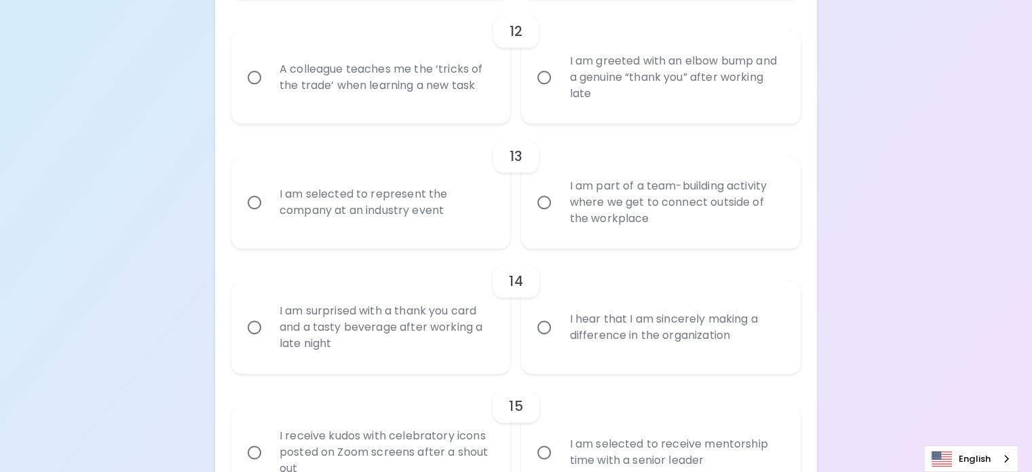
scroll to position [1653, 0]
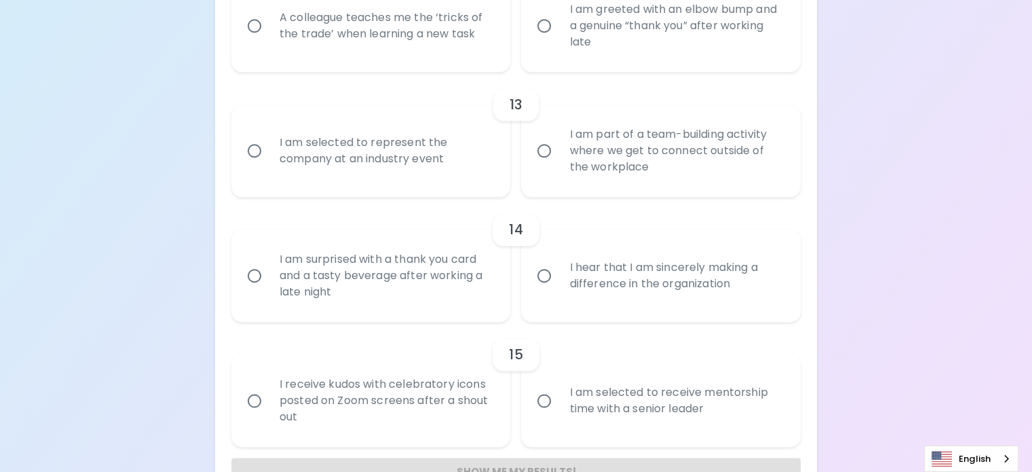
radio input "true"
drag, startPoint x: 457, startPoint y: 247, endPoint x: 357, endPoint y: 216, distance: 105.0
radio input "false"
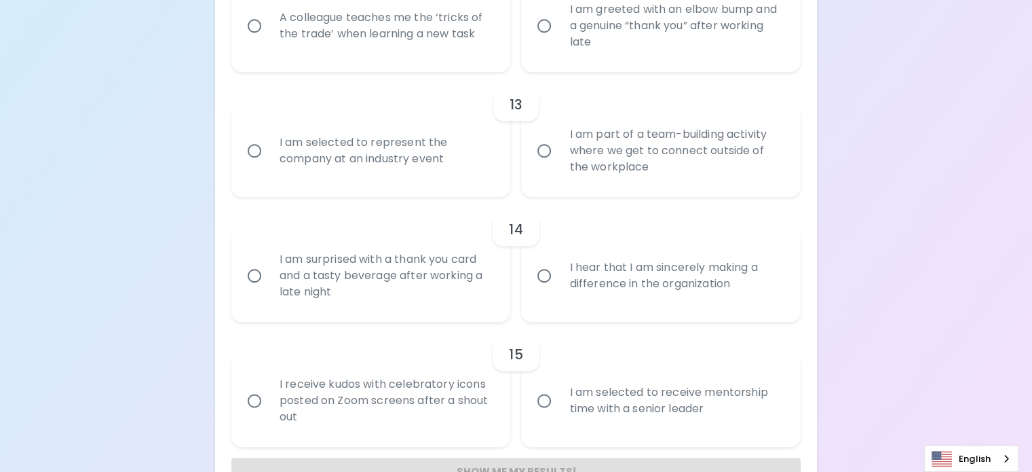
radio input "false"
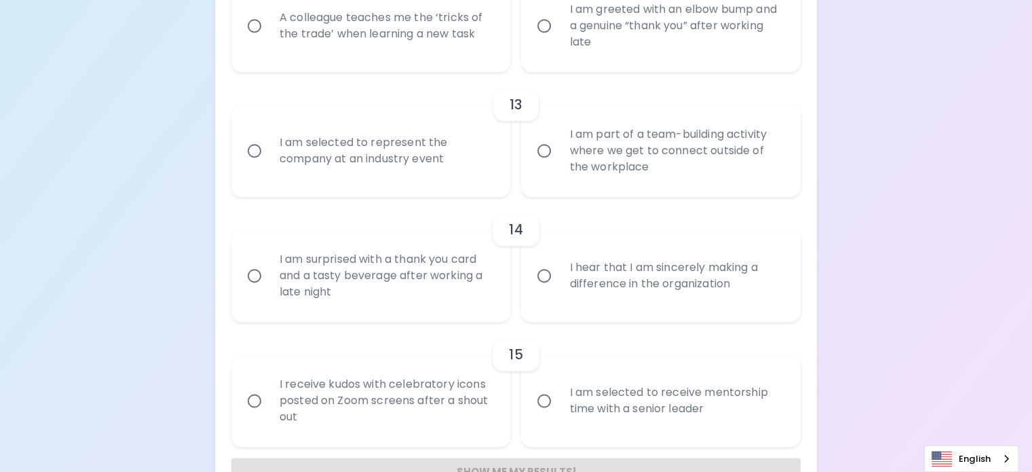
radio input "false"
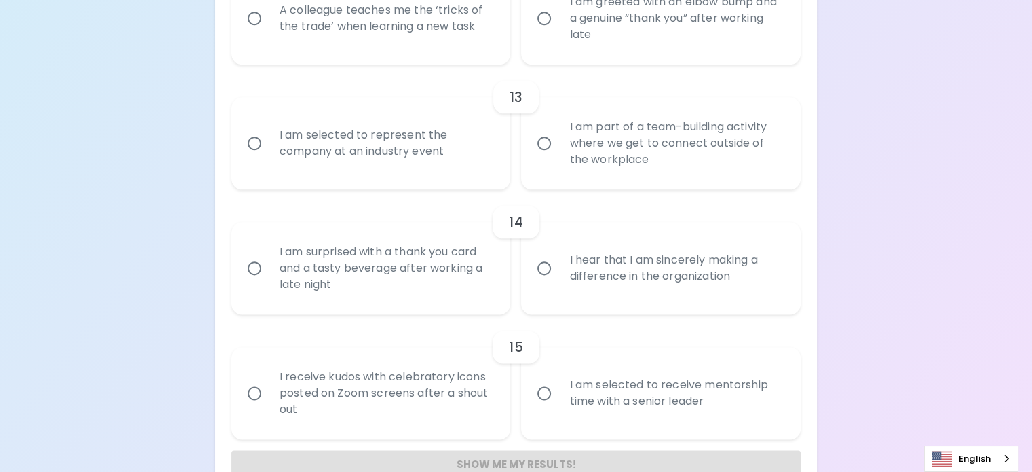
scroll to position [1762, 0]
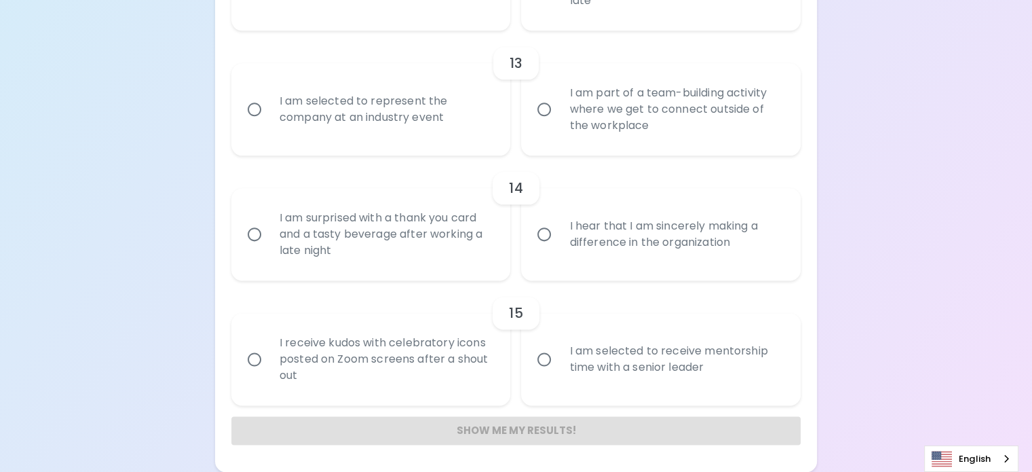
radio input "true"
drag, startPoint x: 617, startPoint y: 143, endPoint x: 561, endPoint y: 100, distance: 70.6
radio input "false"
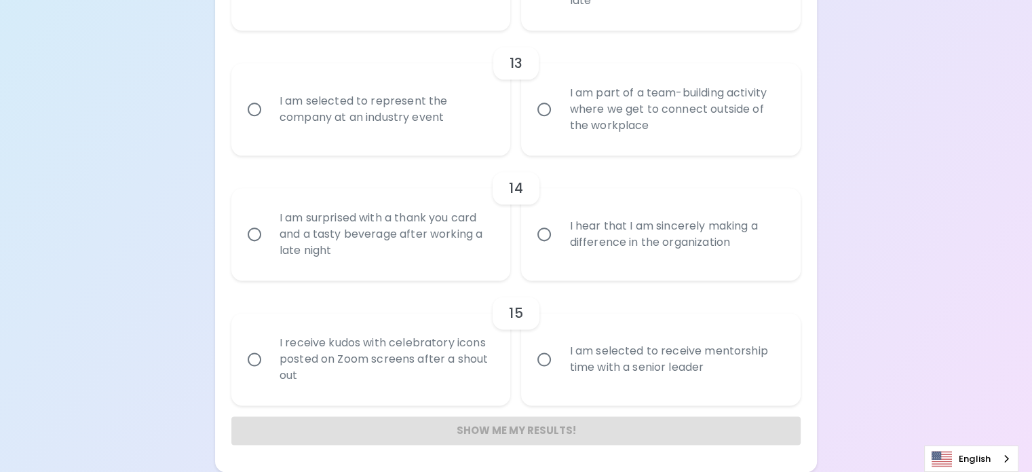
radio input "false"
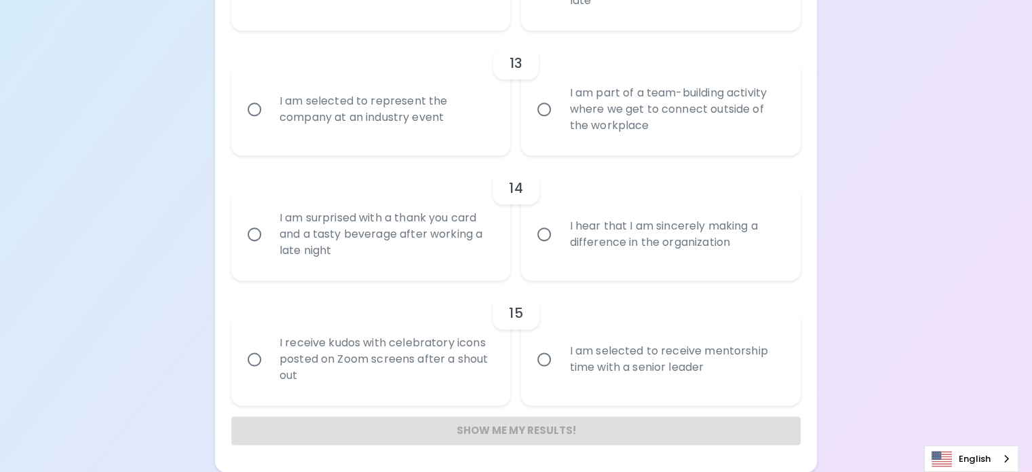
radio input "false"
radio input "true"
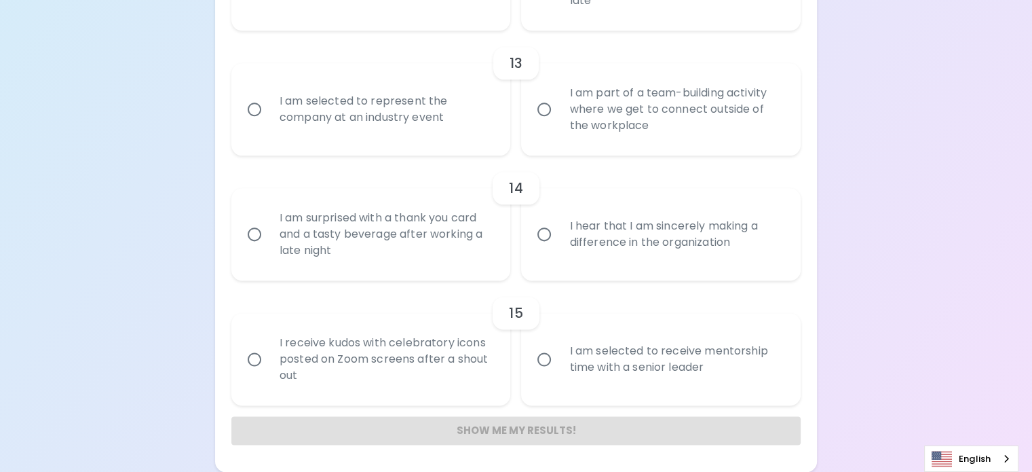
radio input "false"
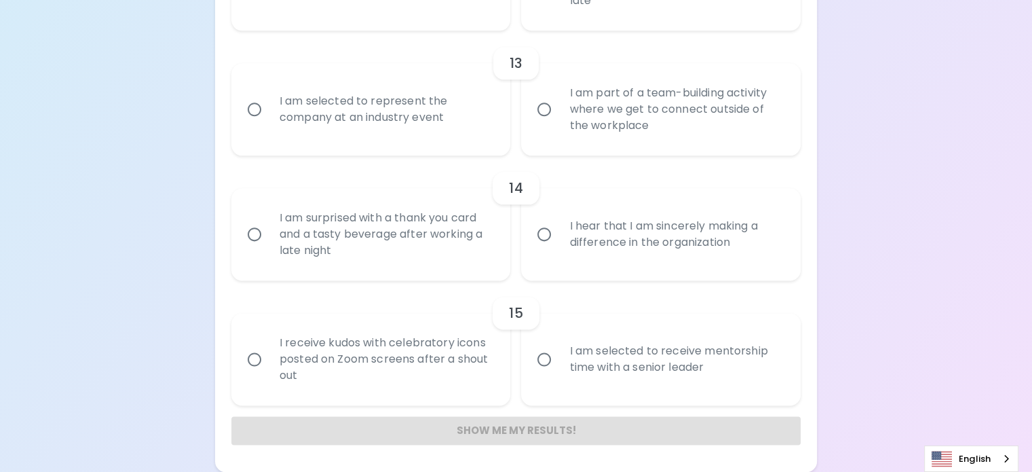
radio input "false"
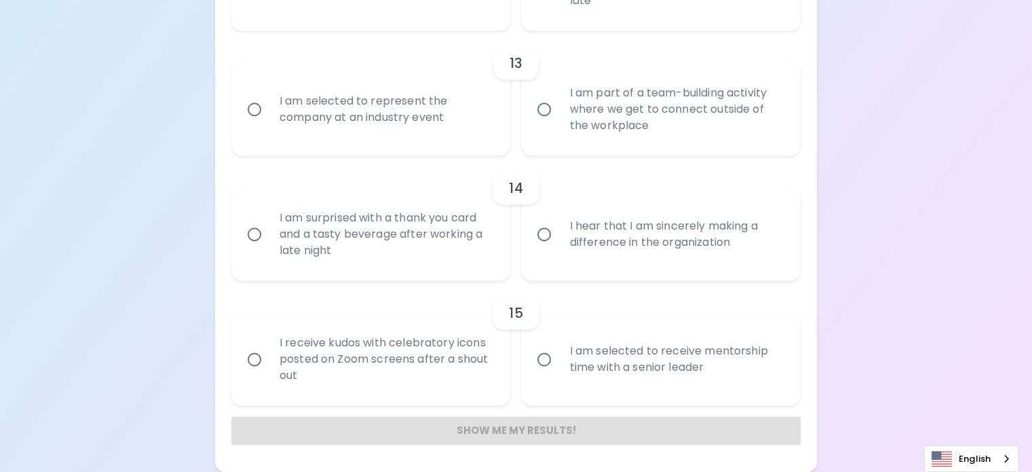
radio input "true"
drag, startPoint x: 676, startPoint y: 284, endPoint x: 569, endPoint y: 235, distance: 117.8
drag, startPoint x: 440, startPoint y: 277, endPoint x: 364, endPoint y: 228, distance: 90.9
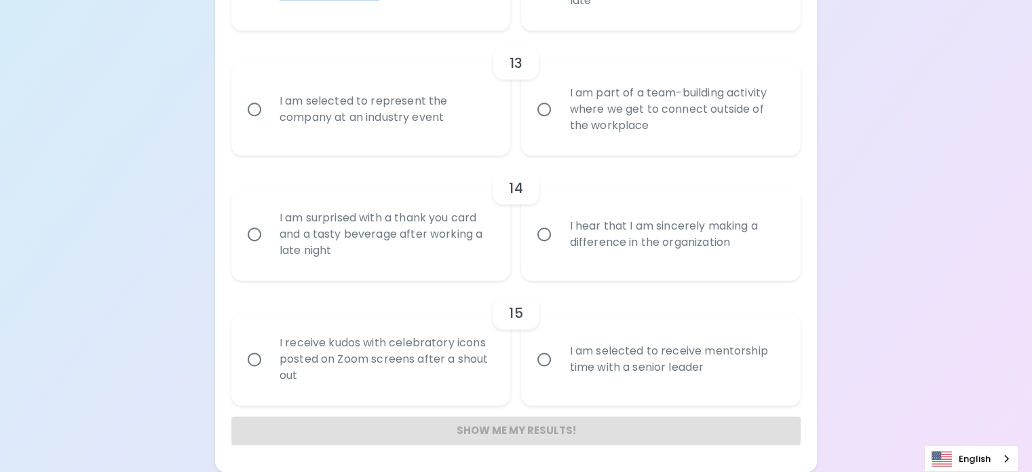
radio input "false"
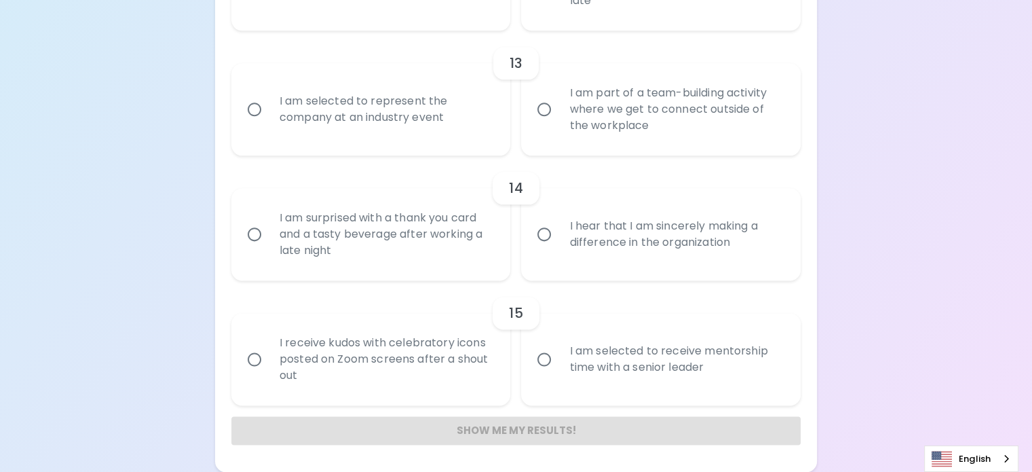
radio input "false"
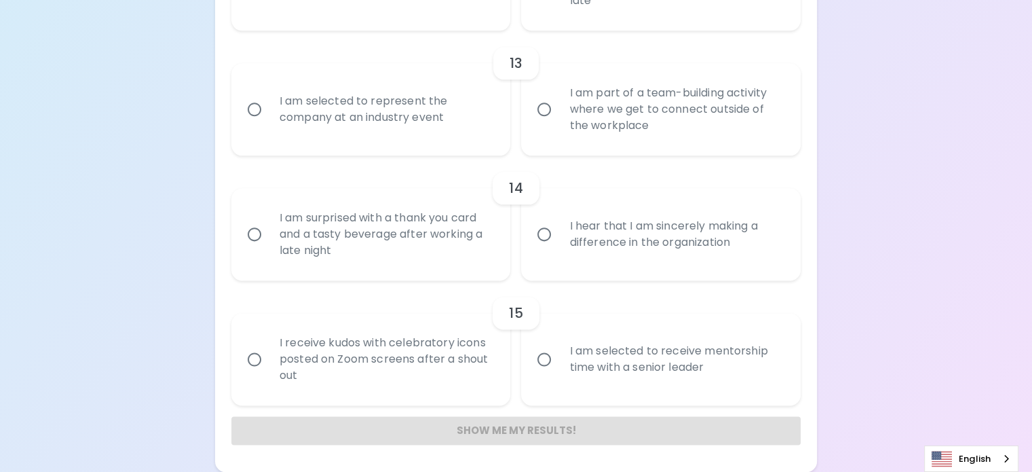
radio input "false"
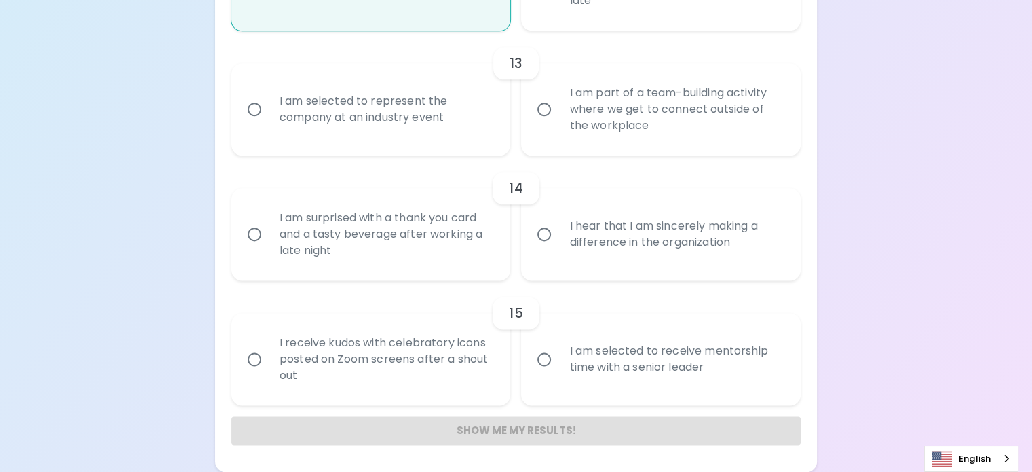
radio input "true"
drag, startPoint x: 422, startPoint y: 287, endPoint x: 417, endPoint y: 281, distance: 7.7
click at [418, 142] on div "I am selected to represent the company at an industry event" at bounding box center [386, 109] width 235 height 65
drag, startPoint x: 424, startPoint y: 174, endPoint x: 367, endPoint y: 127, distance: 73.8
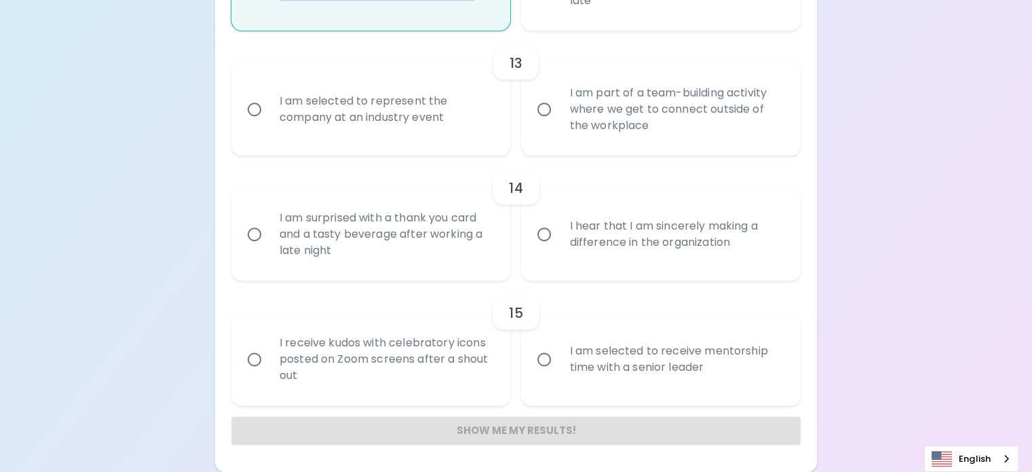
radio input "false"
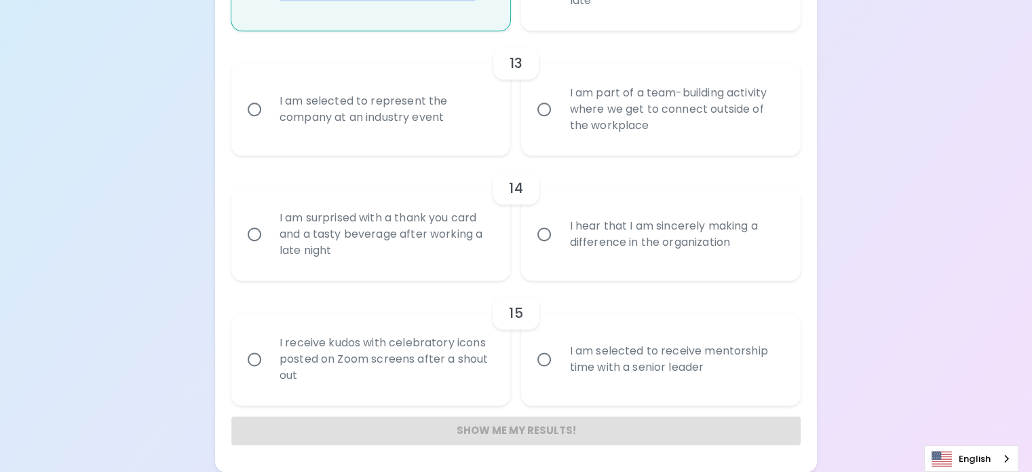
radio input "false"
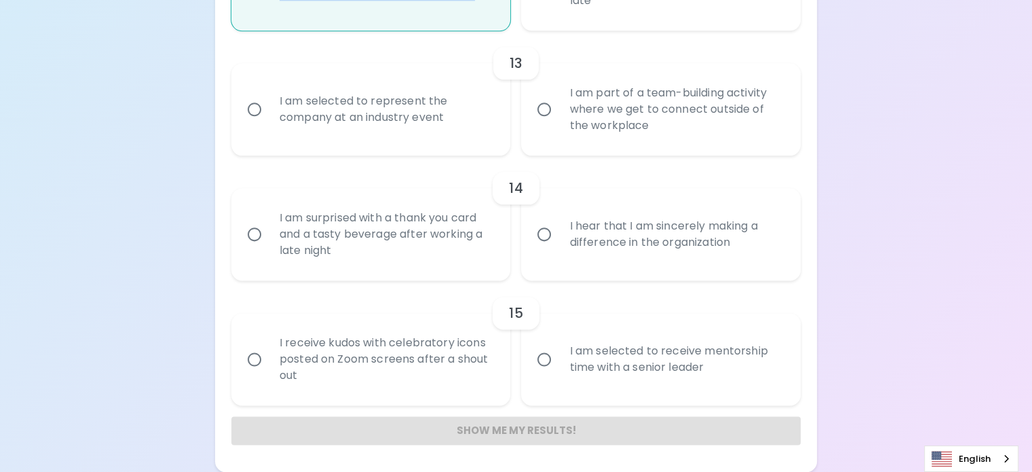
radio input "false"
radio input "true"
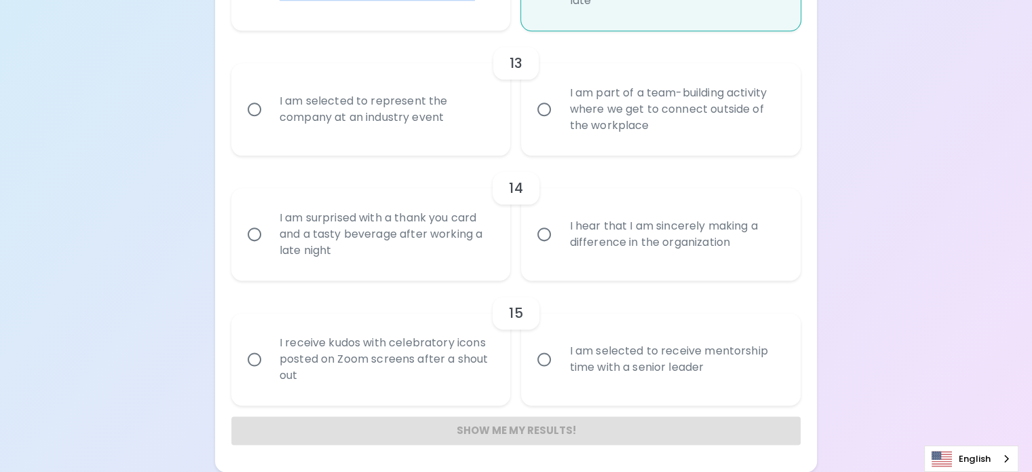
radio input "true"
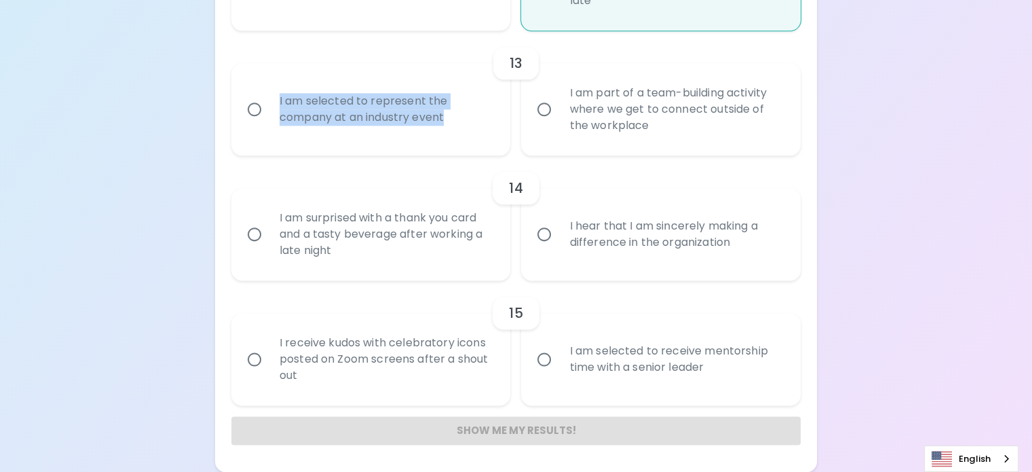
drag, startPoint x: 449, startPoint y: 321, endPoint x: 364, endPoint y: 275, distance: 96.2
click at [364, 142] on div "I am selected to represent the company at an industry event" at bounding box center [386, 109] width 235 height 65
click at [269, 123] on input "I am selected to represent the company at an industry event" at bounding box center [254, 109] width 28 height 28
radio input "false"
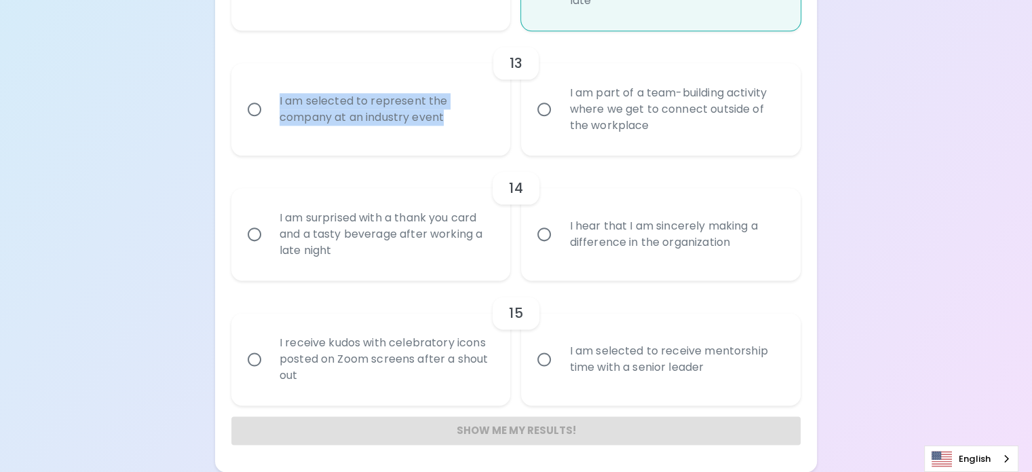
radio input "false"
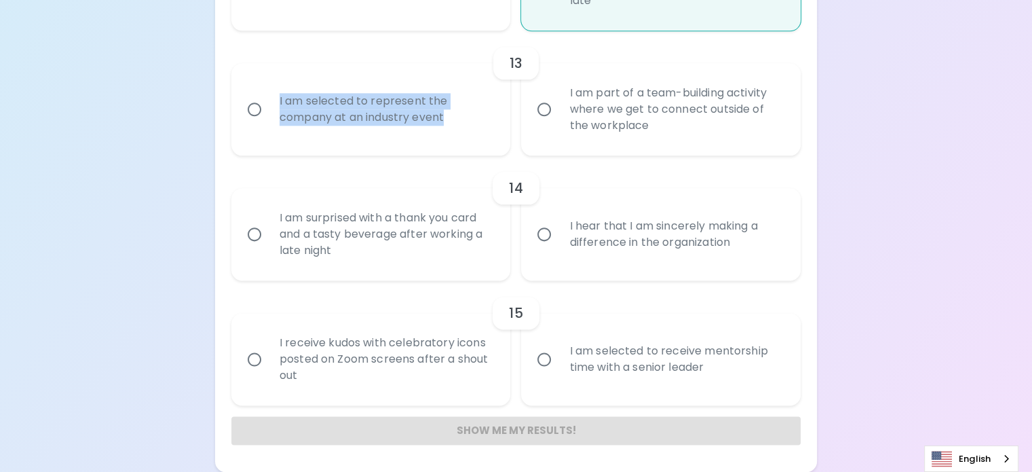
radio input "false"
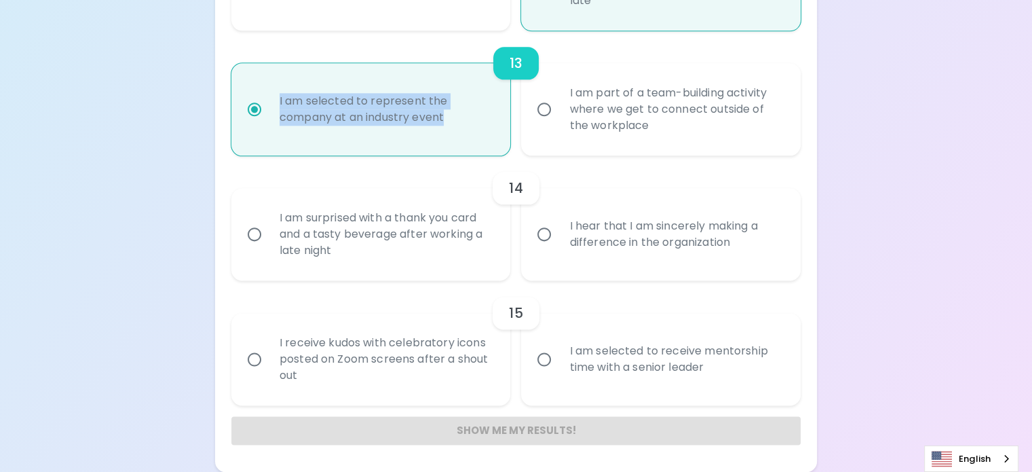
scroll to position [2047, 0]
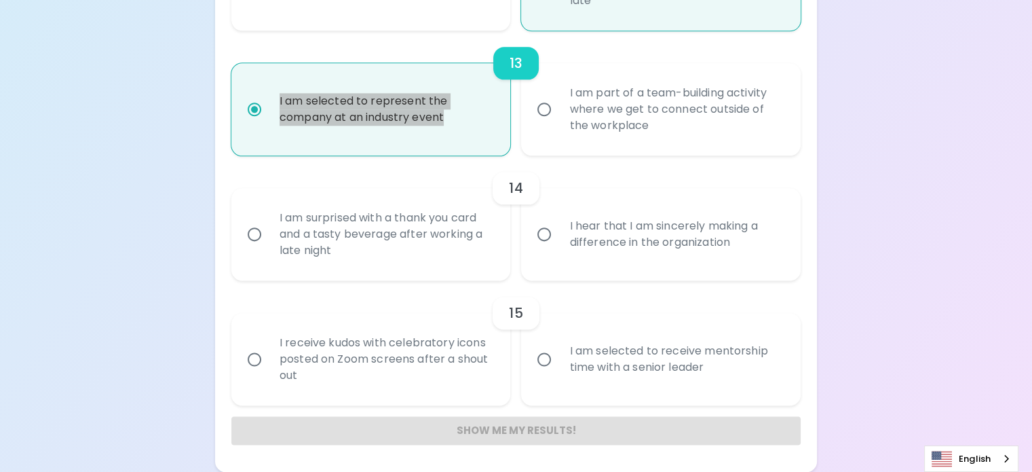
radio input "true"
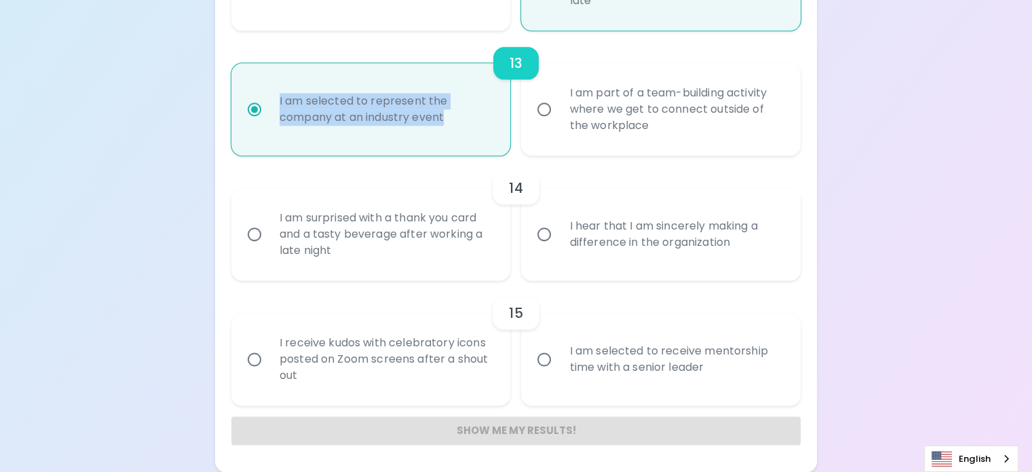
click at [540, 248] on input "I hear that I am sincerely making a difference in the organization" at bounding box center [544, 234] width 28 height 28
radio input "false"
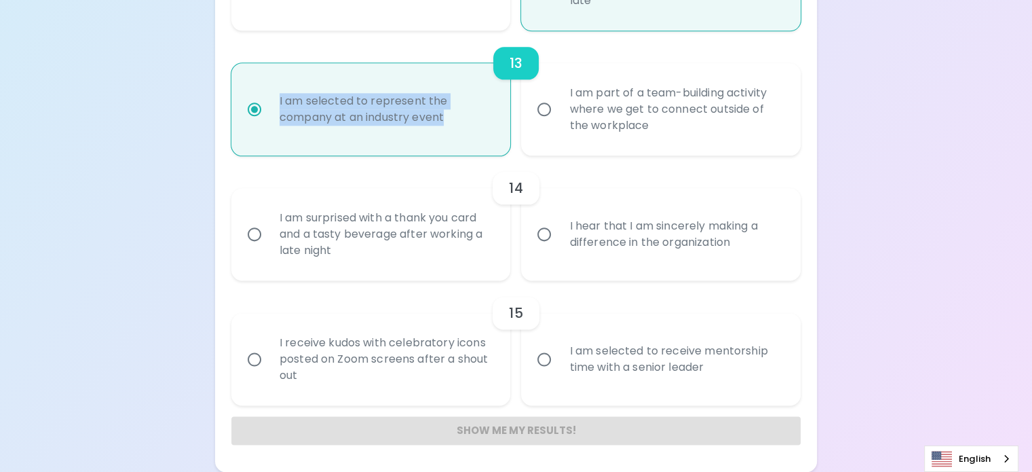
radio input "false"
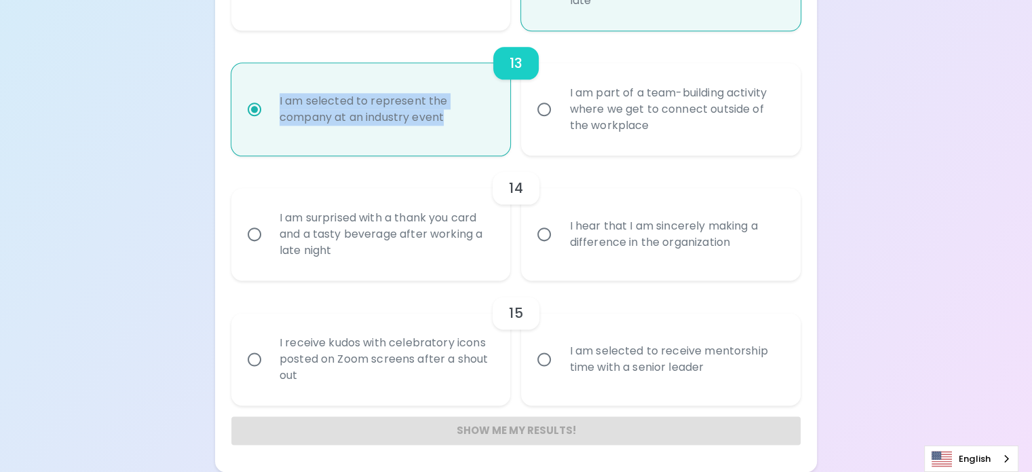
radio input "false"
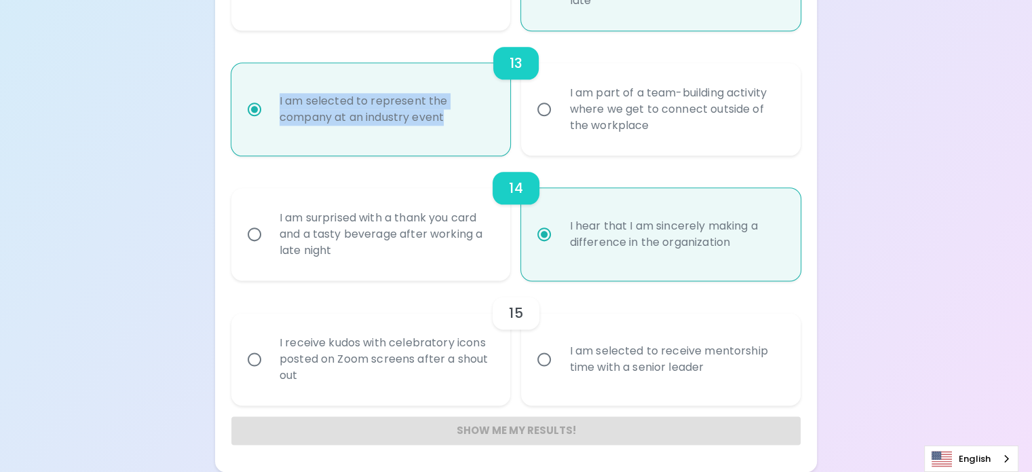
scroll to position [2128, 0]
radio input "true"
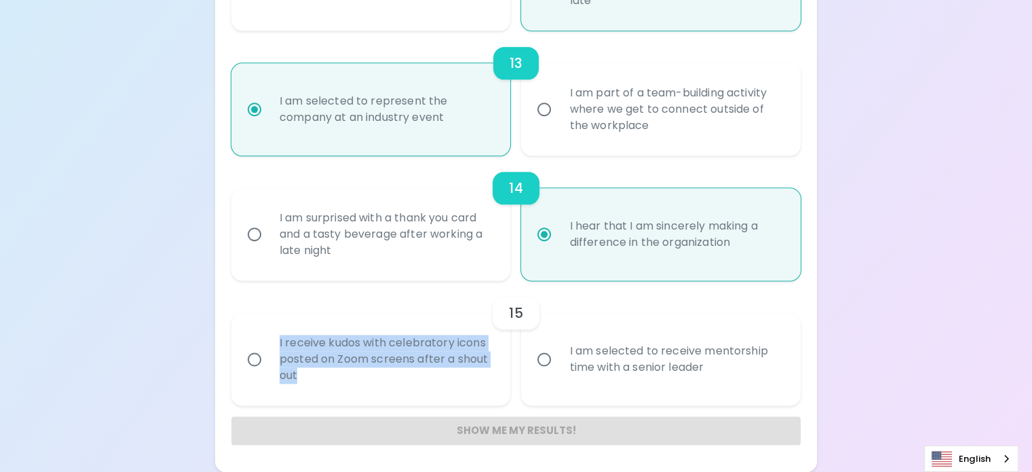
drag, startPoint x: 404, startPoint y: 376, endPoint x: 366, endPoint y: 311, distance: 75.2
click at [366, 318] on div "I receive kudos with celebratory icons posted on Zoom screens after a shout out" at bounding box center [386, 358] width 235 height 81
click at [552, 345] on input "I am selected to receive mentorship time with a senior leader" at bounding box center [544, 359] width 28 height 28
radio input "false"
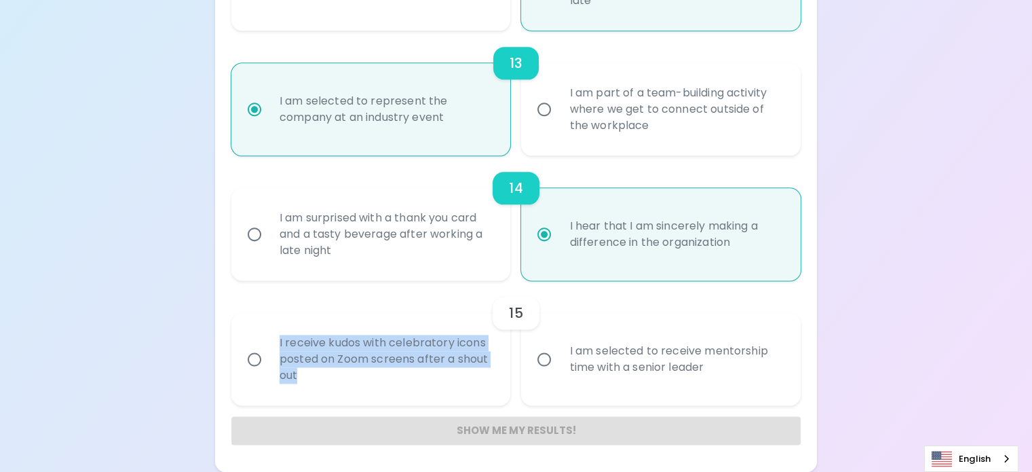
radio input "false"
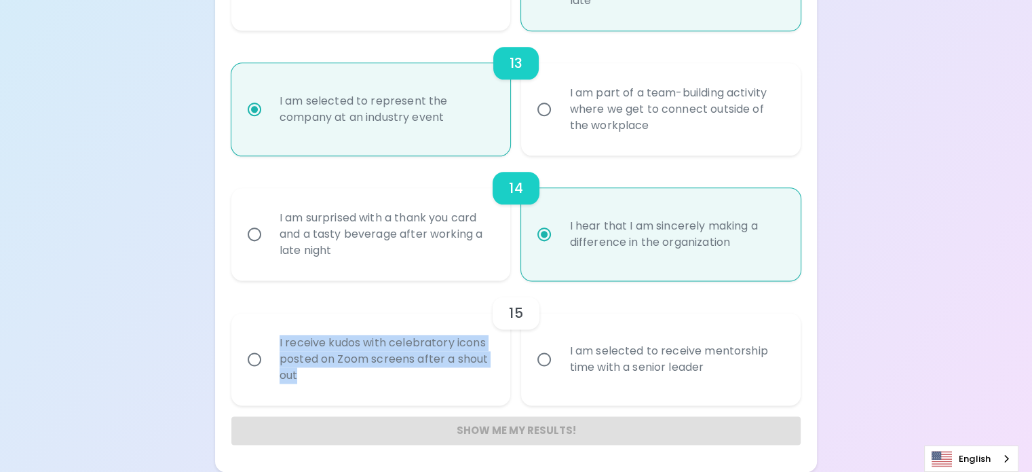
radio input "false"
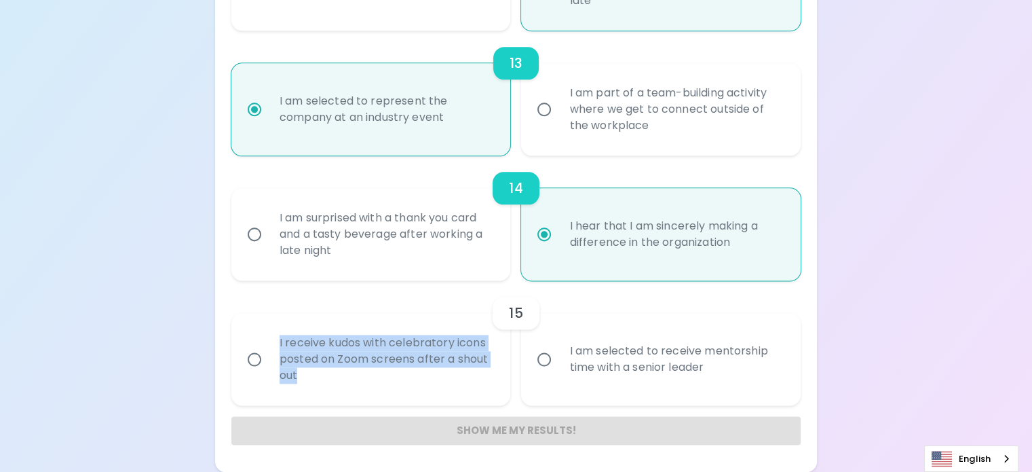
radio input "false"
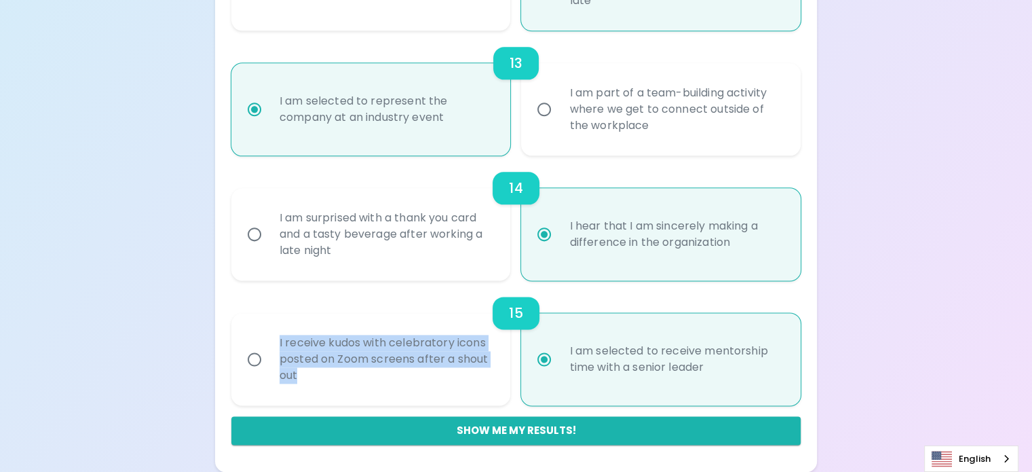
radio input "true"
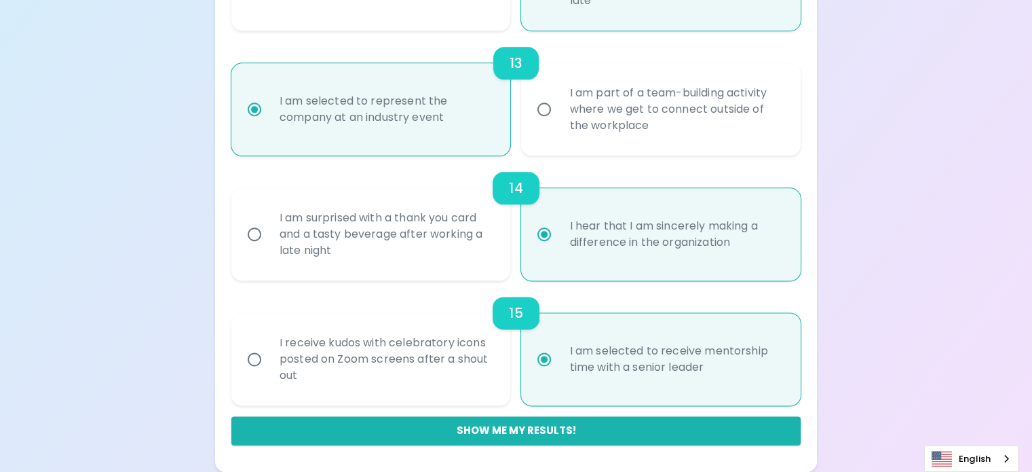
click at [648, 371] on div "I am selected to receive mentorship time with a senior leader" at bounding box center [675, 358] width 235 height 65
click at [558, 371] on input "I am selected to receive mentorship time with a senior leader" at bounding box center [544, 359] width 28 height 28
drag, startPoint x: 647, startPoint y: 370, endPoint x: 569, endPoint y: 320, distance: 92.2
click at [569, 326] on div "I am selected to receive mentorship time with a senior leader" at bounding box center [675, 358] width 235 height 65
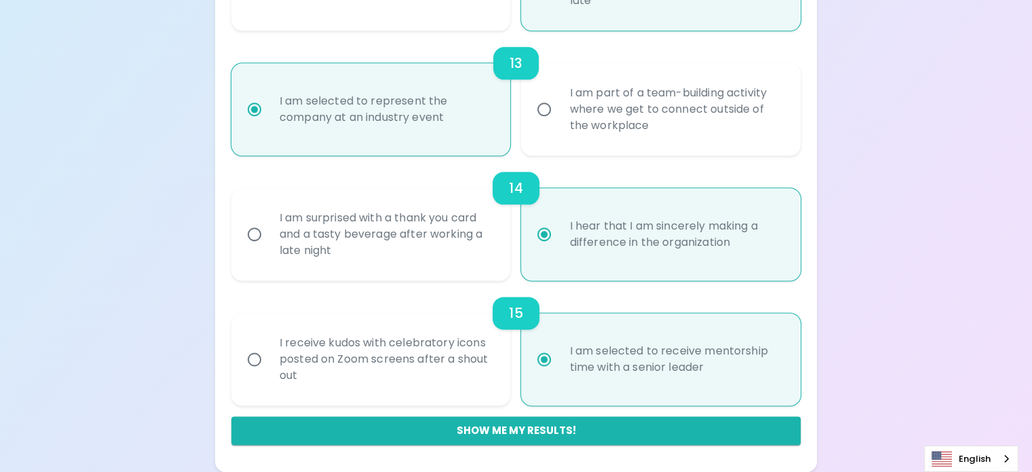
drag, startPoint x: 800, startPoint y: 374, endPoint x: 792, endPoint y: 379, distance: 9.2
click at [640, 436] on button "Show me my results!" at bounding box center [515, 430] width 569 height 28
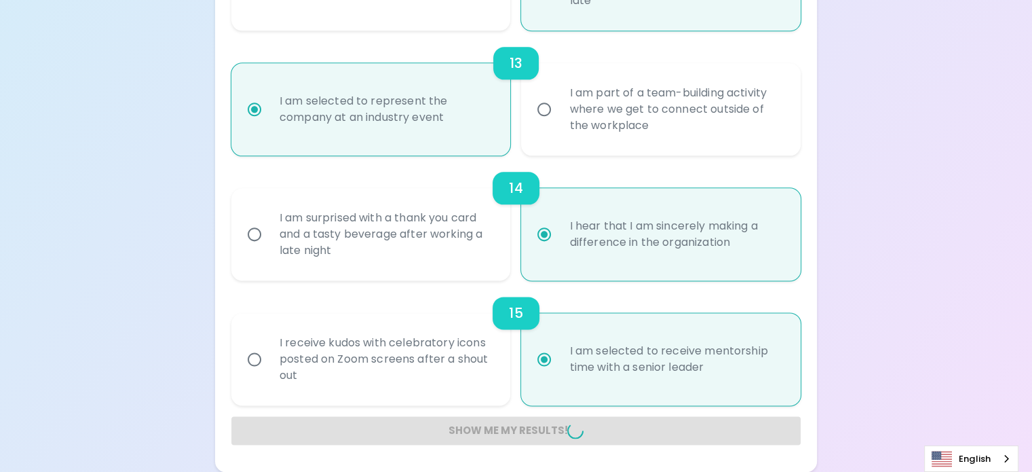
radio input "false"
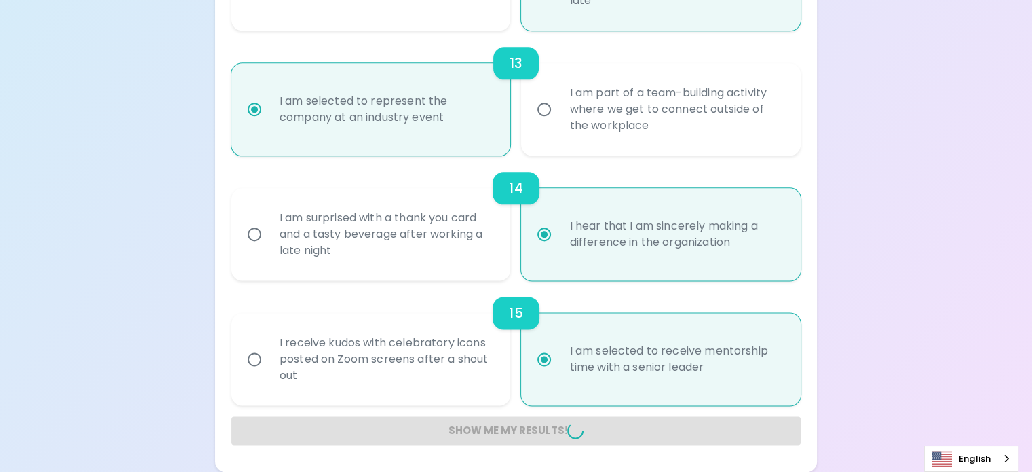
radio input "false"
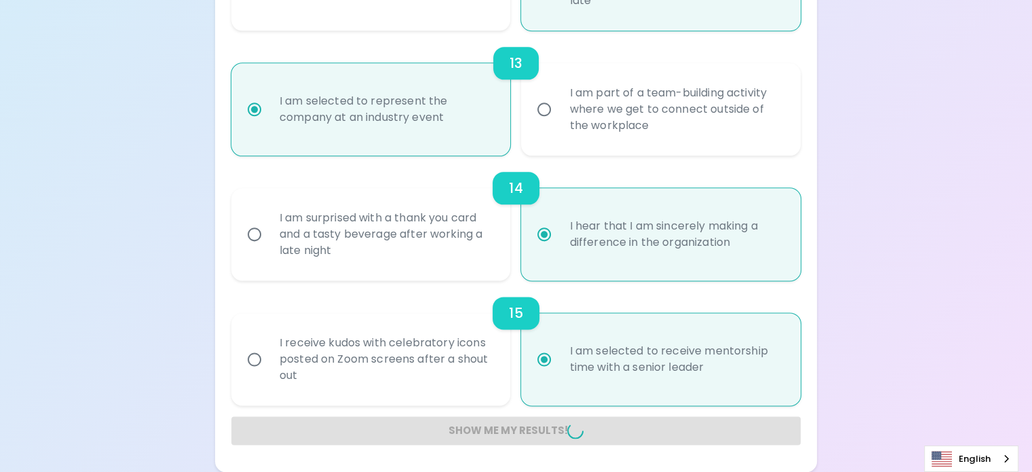
radio input "false"
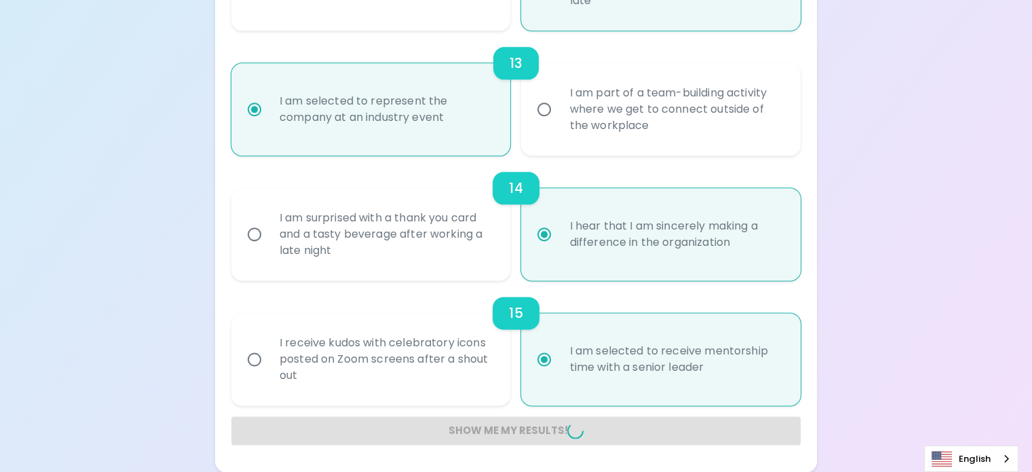
radio input "false"
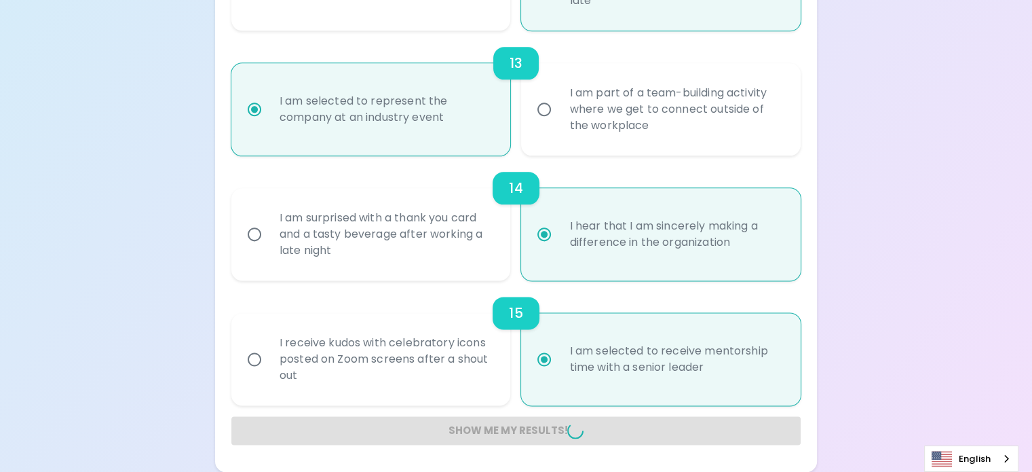
radio input "false"
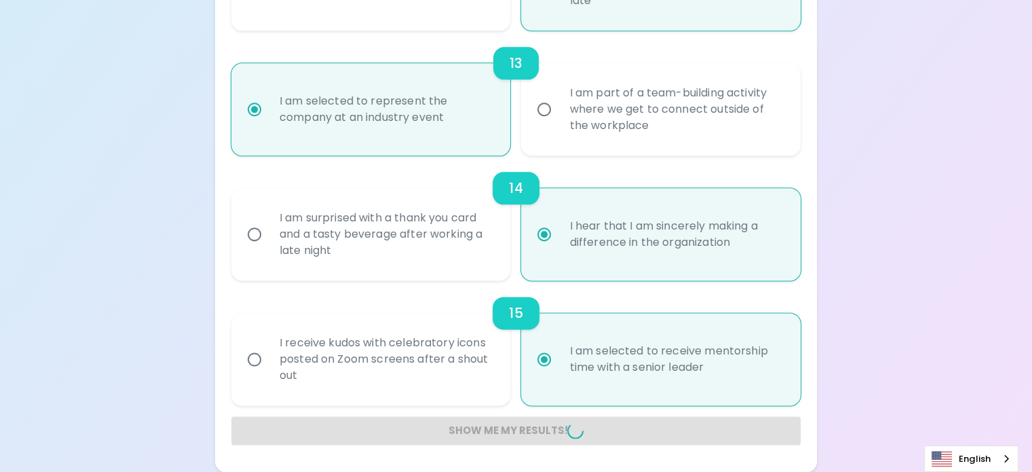
radio input "false"
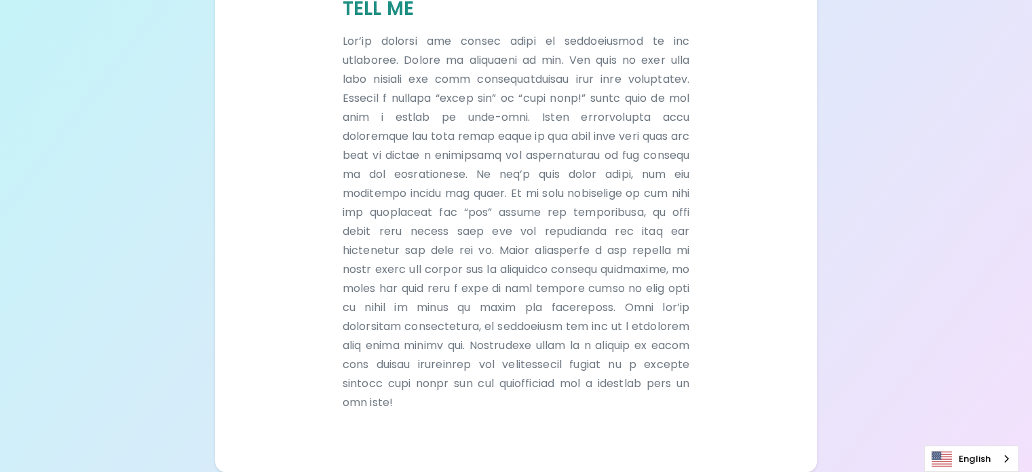
scroll to position [581, 0]
